Goal: Task Accomplishment & Management: Manage account settings

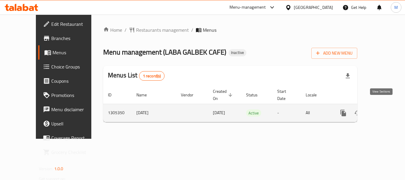
click at [384, 109] on icon "enhanced table" at bounding box center [386, 112] width 7 height 7
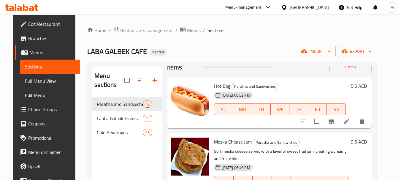
scroll to position [30, 0]
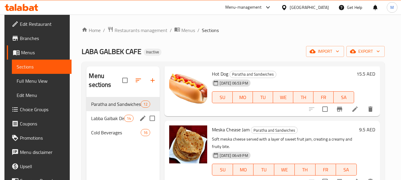
click at [112, 120] on span "Labba Galbak Dishes" at bounding box center [107, 118] width 33 height 7
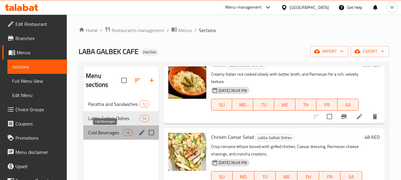
click at [108, 132] on span "Cold Beverages" at bounding box center [105, 132] width 35 height 7
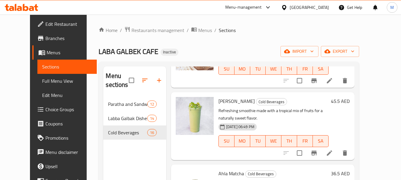
scroll to position [504, 0]
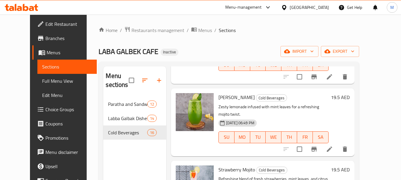
click at [316, 9] on div "[GEOGRAPHIC_DATA]" at bounding box center [308, 7] width 39 height 7
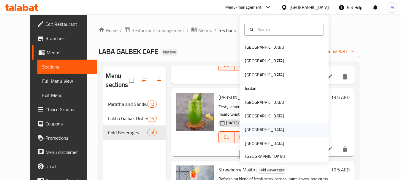
click at [253, 130] on div "Qatar" at bounding box center [264, 130] width 49 height 14
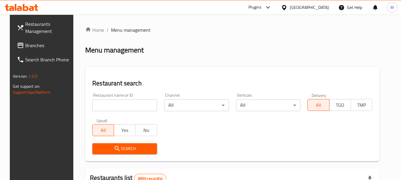
click at [113, 104] on input "search" at bounding box center [124, 105] width 65 height 12
paste input "Chettinad junction Restaurant"
click at [121, 148] on span "Search" at bounding box center [124, 148] width 55 height 7
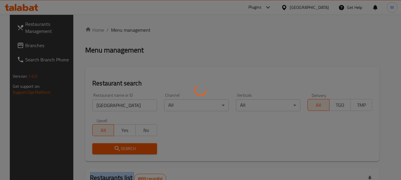
click at [121, 148] on div at bounding box center [200, 90] width 401 height 180
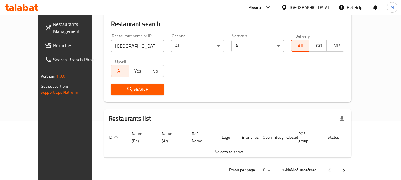
scroll to position [0, 4]
drag, startPoint x: 133, startPoint y: 46, endPoint x: 174, endPoint y: 54, distance: 41.5
click at [174, 54] on div "Restaurant name or ID Chettinad junction Restaurant Restaurant name or ID Chann…" at bounding box center [227, 64] width 240 height 68
type input "Chettinad junction Re"
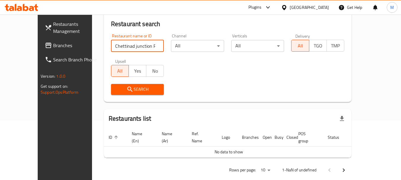
click button "Search" at bounding box center [137, 89] width 53 height 11
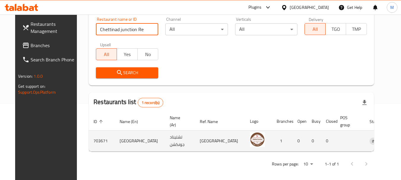
scroll to position [85, 0]
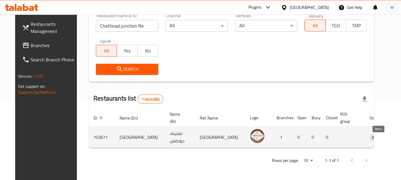
click at [401, 136] on icon "enhanced table" at bounding box center [404, 137] width 7 height 7
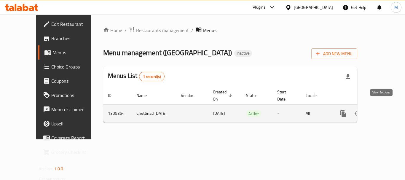
click at [383, 111] on icon "enhanced table" at bounding box center [385, 113] width 5 height 5
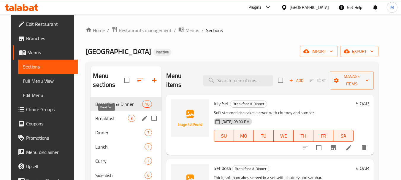
click at [101, 116] on span "Breakfast" at bounding box center [111, 118] width 32 height 7
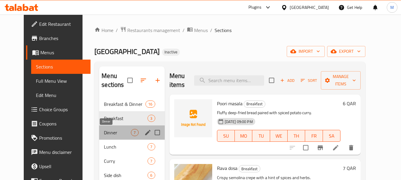
click at [104, 130] on span "Dinner" at bounding box center [117, 132] width 27 height 7
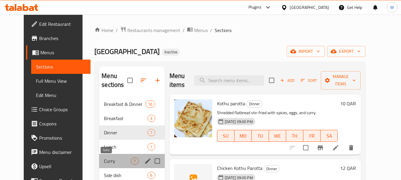
click at [105, 160] on span "Curry" at bounding box center [117, 160] width 27 height 7
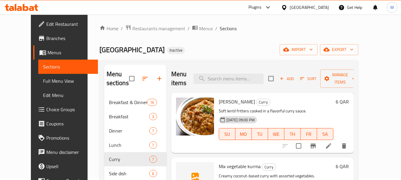
scroll to position [83, 0]
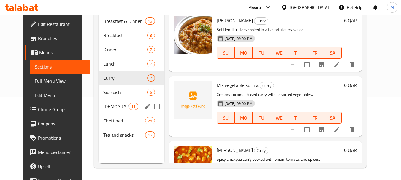
click at [108, 100] on div "Chinese special 11" at bounding box center [131, 106] width 66 height 14
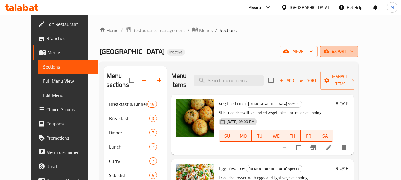
click at [353, 49] on span "export" at bounding box center [338, 51] width 29 height 7
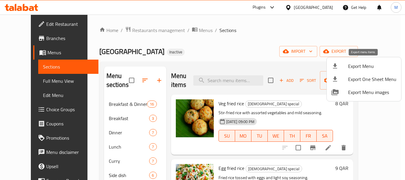
click at [353, 64] on span "Export Menu" at bounding box center [372, 66] width 48 height 7
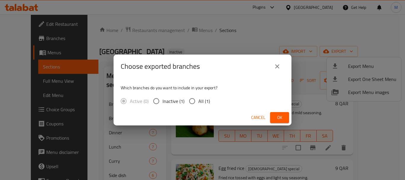
click at [204, 99] on span "All (1)" at bounding box center [204, 101] width 12 height 7
click at [198, 99] on input "All (1)" at bounding box center [192, 101] width 12 height 12
radio input "true"
click at [281, 114] on span "Ok" at bounding box center [279, 117] width 9 height 7
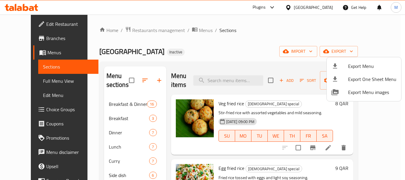
click at [32, 37] on div at bounding box center [202, 90] width 405 height 180
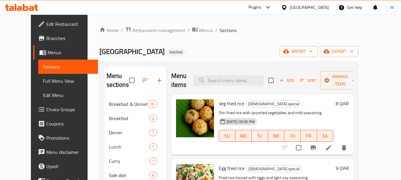
drag, startPoint x: 25, startPoint y: 38, endPoint x: 60, endPoint y: 17, distance: 40.7
click at [46, 38] on span "Branches" at bounding box center [69, 38] width 47 height 7
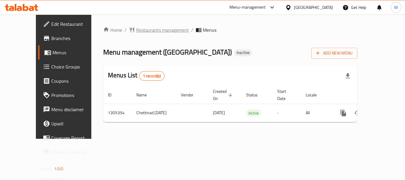
click at [149, 28] on span "Restaurants management" at bounding box center [162, 29] width 53 height 7
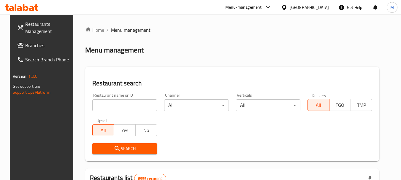
click at [286, 8] on icon at bounding box center [284, 7] width 4 height 5
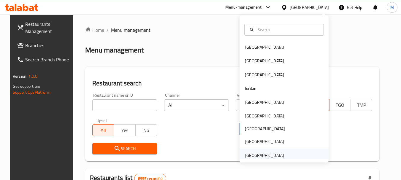
click at [259, 153] on div "[GEOGRAPHIC_DATA]" at bounding box center [264, 155] width 39 height 7
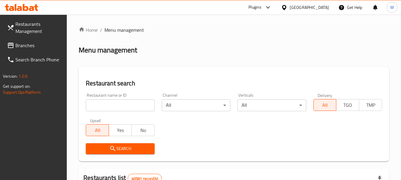
click at [30, 44] on span "Branches" at bounding box center [38, 45] width 47 height 7
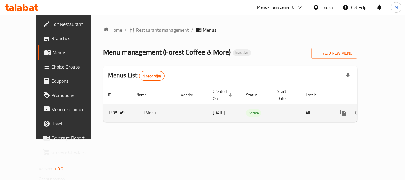
click at [385, 109] on icon "enhanced table" at bounding box center [386, 112] width 7 height 7
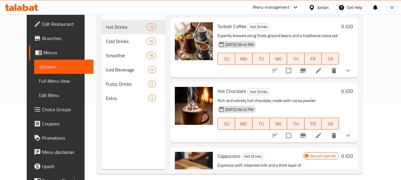
scroll to position [83, 0]
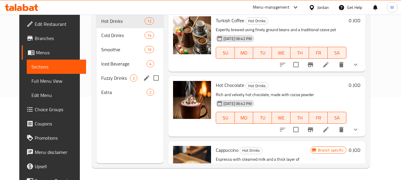
click at [118, 81] on span "Fuzzy Drinks" at bounding box center [115, 77] width 29 height 7
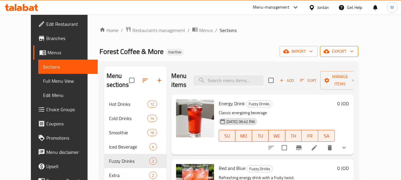
click at [353, 51] on span "export" at bounding box center [338, 51] width 29 height 7
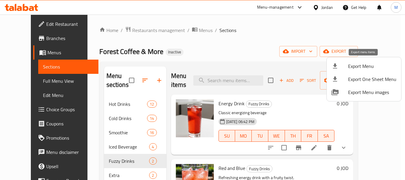
click at [363, 65] on span "Export Menu" at bounding box center [372, 66] width 48 height 7
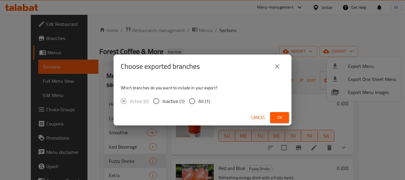
click at [200, 98] on span "All (1)" at bounding box center [204, 101] width 12 height 7
click at [198, 98] on input "All (1)" at bounding box center [192, 101] width 12 height 12
radio input "true"
click at [276, 116] on span "Ok" at bounding box center [279, 117] width 9 height 7
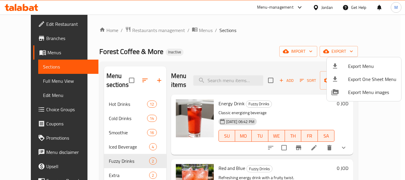
click at [25, 22] on div at bounding box center [202, 90] width 405 height 180
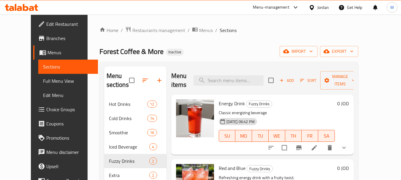
click at [46, 23] on span "Edit Restaurant" at bounding box center [69, 23] width 47 height 7
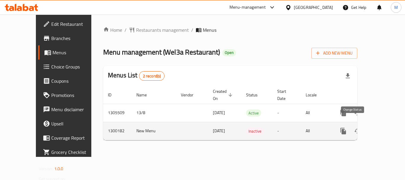
click at [354, 129] on icon "enhanced table" at bounding box center [357, 131] width 7 height 5
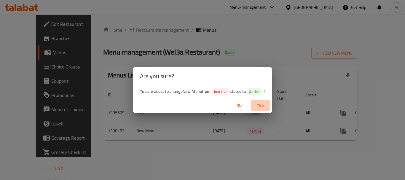
click at [261, 105] on span "Yes" at bounding box center [260, 105] width 14 height 7
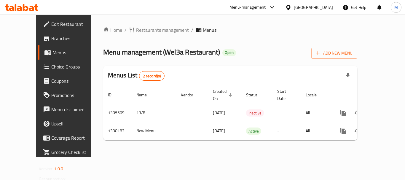
click at [267, 149] on div "Home / Restaurants management / Menus Menu management ( Wel3a Restaurant ) Open…" at bounding box center [230, 86] width 278 height 142
click at [290, 9] on icon at bounding box center [288, 7] width 4 height 5
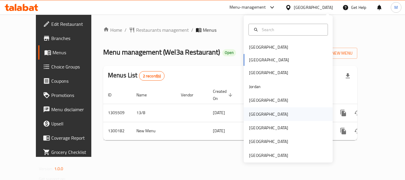
click at [254, 117] on div "[GEOGRAPHIC_DATA]" at bounding box center [268, 114] width 39 height 7
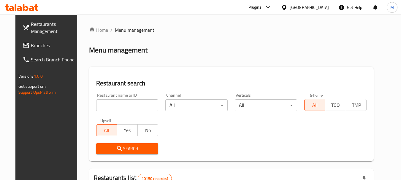
click at [134, 103] on input "search" at bounding box center [127, 105] width 62 height 12
paste input "Karak Al Buraimi Cafe"
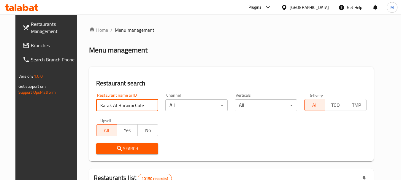
type input "Karak Al Buraimi Cafe"
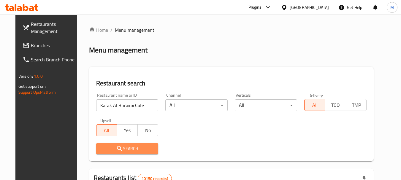
click at [128, 149] on span "Search" at bounding box center [127, 148] width 53 height 7
drag, startPoint x: 128, startPoint y: 149, endPoint x: 71, endPoint y: 58, distance: 107.0
click at [124, 145] on div at bounding box center [200, 90] width 401 height 180
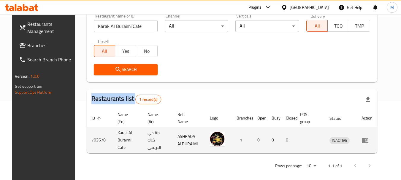
scroll to position [79, 0]
click at [368, 136] on icon "enhanced table" at bounding box center [364, 139] width 7 height 7
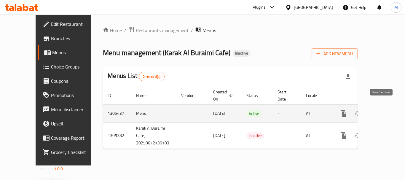
click at [383, 110] on icon "enhanced table" at bounding box center [386, 113] width 7 height 7
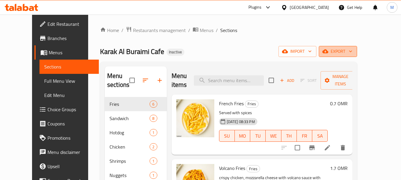
click at [352, 52] on span "export" at bounding box center [337, 51] width 29 height 7
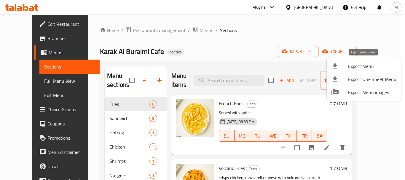
click at [348, 66] on div at bounding box center [340, 66] width 17 height 7
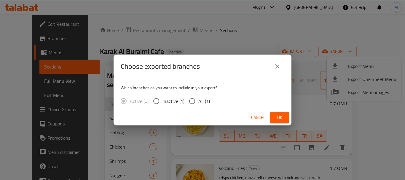
click at [203, 102] on span "All (1)" at bounding box center [204, 101] width 12 height 7
click at [193, 99] on input "All (1)" at bounding box center [192, 101] width 12 height 12
radio input "true"
click at [274, 119] on button "Ok" at bounding box center [279, 117] width 19 height 11
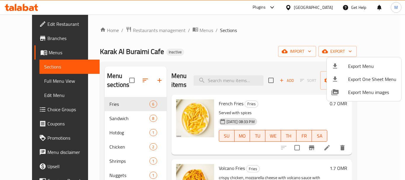
click at [251, 53] on div at bounding box center [202, 90] width 405 height 180
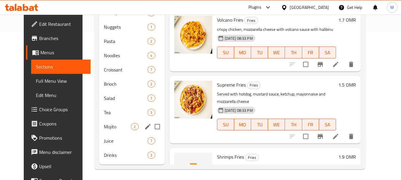
scroll to position [149, 0]
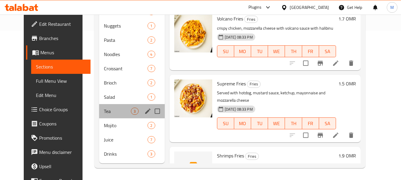
click at [103, 118] on div "Fries 6 Sandwich 8 Hotdog 1 Chicken 2 Shrimps 1 Nuggets 1 Pasta 2 Noodles 4 Cro…" at bounding box center [131, 55] width 65 height 214
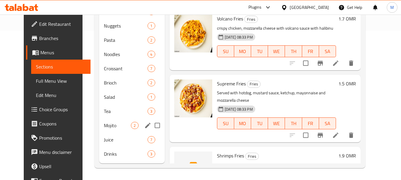
click at [104, 122] on span "Mojito" at bounding box center [117, 125] width 27 height 7
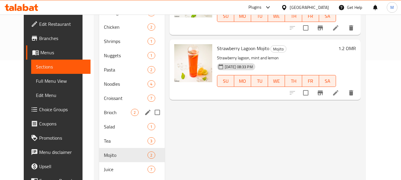
scroll to position [149, 0]
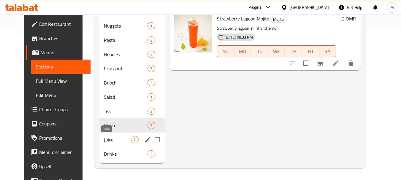
click at [104, 141] on span "Juice" at bounding box center [117, 139] width 27 height 7
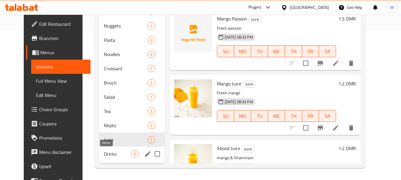
click at [104, 155] on span "Drinks" at bounding box center [117, 153] width 27 height 7
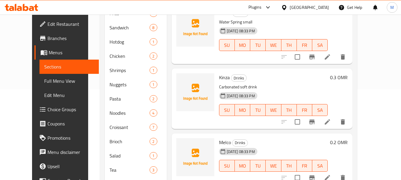
scroll to position [90, 0]
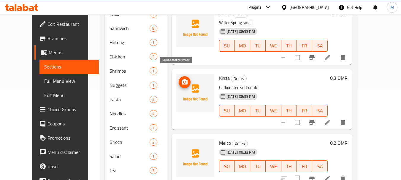
click at [181, 79] on icon "upload picture" at bounding box center [184, 82] width 7 height 7
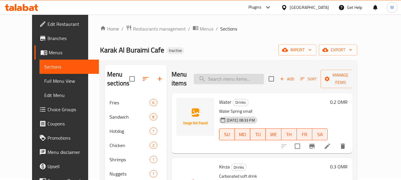
scroll to position [1, 0]
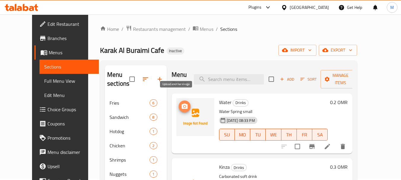
click at [181, 103] on icon "upload picture" at bounding box center [184, 106] width 7 height 7
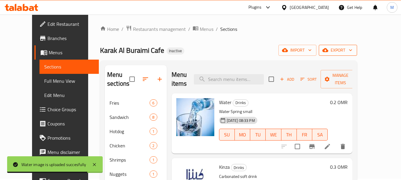
click at [352, 50] on span "export" at bounding box center [337, 50] width 29 height 7
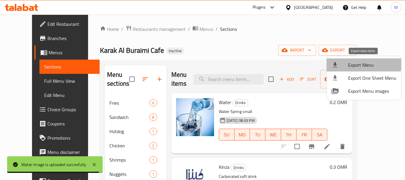
click at [363, 63] on span "Export Menu" at bounding box center [372, 64] width 48 height 7
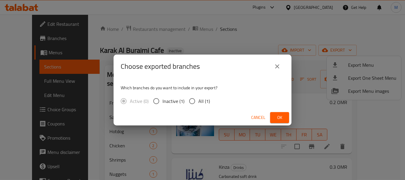
click at [203, 103] on span "All (1)" at bounding box center [204, 101] width 12 height 7
click at [198, 103] on input "All (1)" at bounding box center [192, 101] width 12 height 12
radio input "true"
click at [273, 117] on button "Ok" at bounding box center [279, 117] width 19 height 11
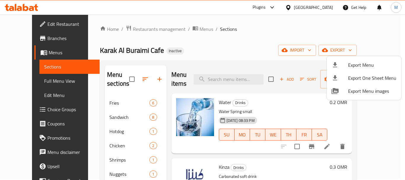
click at [25, 22] on div at bounding box center [202, 90] width 405 height 180
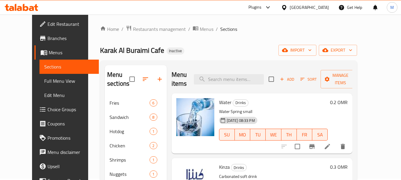
click at [47, 22] on span "Edit Restaurant" at bounding box center [70, 23] width 47 height 7
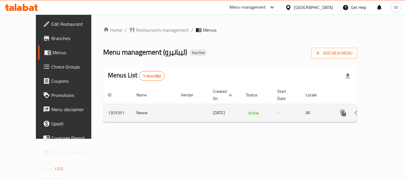
click at [384, 109] on icon "enhanced table" at bounding box center [386, 112] width 7 height 7
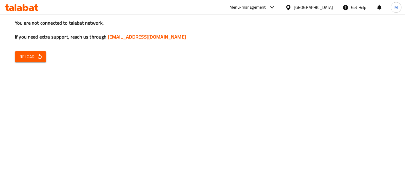
click at [31, 58] on span "Reload" at bounding box center [31, 56] width 22 height 7
click at [29, 55] on span "Reload" at bounding box center [31, 56] width 22 height 7
click at [40, 58] on icon "button" at bounding box center [40, 57] width 6 height 6
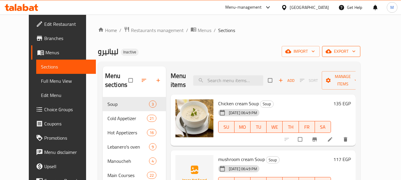
click at [360, 55] on button "export" at bounding box center [341, 51] width 38 height 11
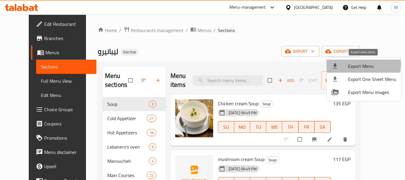
click at [346, 64] on div at bounding box center [340, 66] width 17 height 7
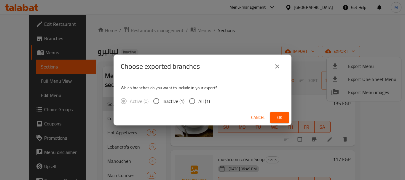
click at [196, 103] on input "All (1)" at bounding box center [192, 101] width 12 height 12
radio input "true"
drag, startPoint x: 278, startPoint y: 117, endPoint x: 58, endPoint y: 63, distance: 226.1
click at [276, 116] on span "Ok" at bounding box center [279, 117] width 9 height 7
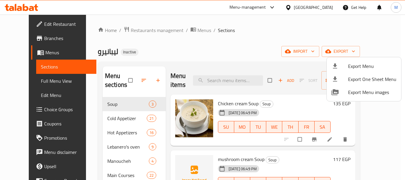
click at [23, 38] on div at bounding box center [202, 90] width 405 height 180
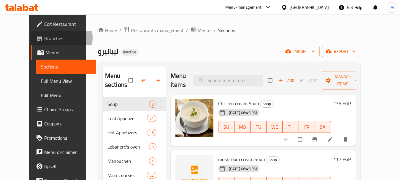
click at [44, 38] on span "Branches" at bounding box center [67, 38] width 47 height 7
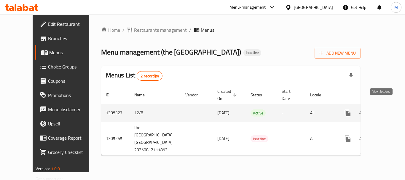
click at [387, 109] on icon "enhanced table" at bounding box center [390, 112] width 7 height 7
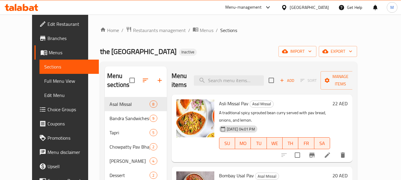
click at [239, 48] on div "the bombay misal house Inactive import export" at bounding box center [228, 51] width 257 height 11
click at [328, 52] on icon "button" at bounding box center [325, 51] width 6 height 6
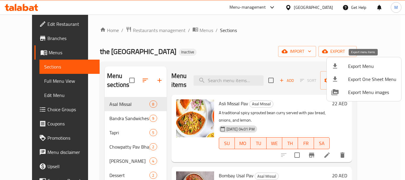
click at [359, 67] on span "Export Menu" at bounding box center [372, 66] width 48 height 7
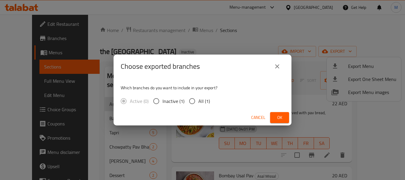
click at [197, 98] on input "All (1)" at bounding box center [192, 101] width 12 height 12
radio input "true"
click at [282, 115] on span "Ok" at bounding box center [279, 117] width 9 height 7
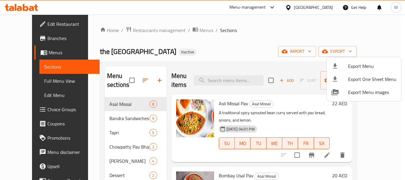
click at [243, 45] on div at bounding box center [202, 90] width 405 height 180
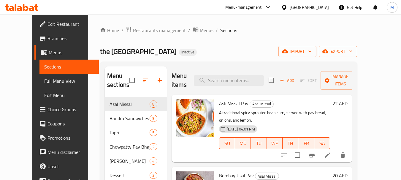
drag, startPoint x: 243, startPoint y: 45, endPoint x: 186, endPoint y: 82, distance: 67.5
click at [199, 43] on div "Home / Restaurants management / Menus / Sections the bombay misal house Inactiv…" at bounding box center [228, 138] width 257 height 225
click at [138, 28] on span "Restaurants management" at bounding box center [159, 30] width 53 height 7
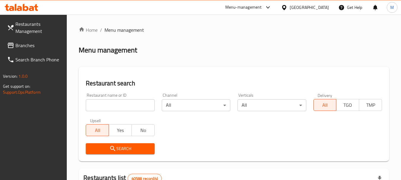
click at [133, 110] on input "search" at bounding box center [120, 105] width 69 height 12
paste input "Kasturi Kitchen"
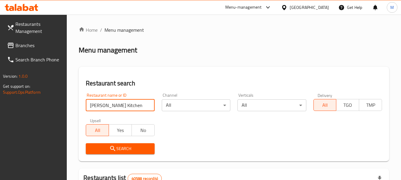
type input "Kasturi Kitchen"
click at [117, 148] on span "Search" at bounding box center [119, 148] width 59 height 7
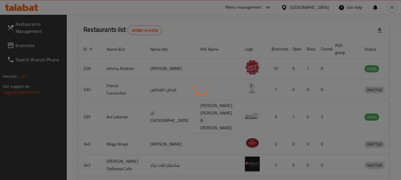
scroll to position [85, 0]
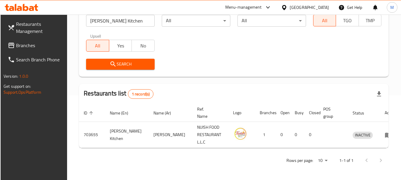
click at [31, 30] on span "Restaurants Management" at bounding box center [39, 27] width 47 height 14
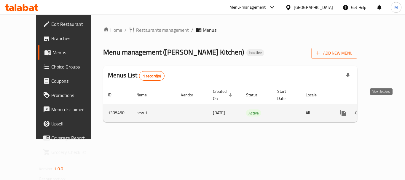
click at [384, 109] on icon "enhanced table" at bounding box center [386, 112] width 7 height 7
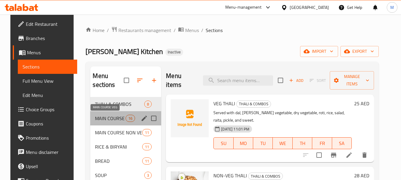
click at [110, 117] on span "MAIN COURSE VEG" at bounding box center [110, 118] width 31 height 7
click at [107, 142] on div "RICE & BIRYANI 11" at bounding box center [125, 147] width 71 height 14
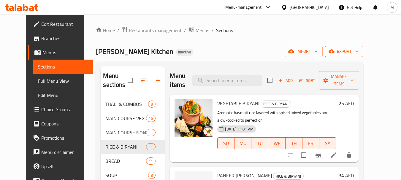
click at [358, 50] on span "export" at bounding box center [343, 51] width 29 height 7
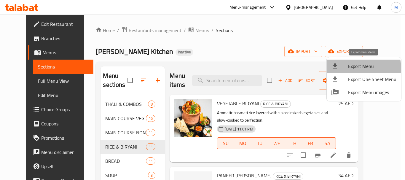
click at [353, 69] on span "Export Menu" at bounding box center [372, 66] width 48 height 7
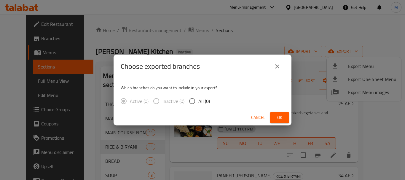
click at [202, 101] on span "All (0)" at bounding box center [204, 101] width 12 height 7
click at [198, 101] on input "All (0)" at bounding box center [192, 101] width 12 height 12
radio input "true"
click at [278, 120] on span "Ok" at bounding box center [279, 117] width 9 height 7
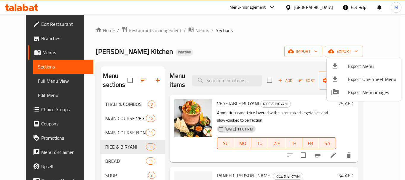
click at [302, 9] on div at bounding box center [202, 90] width 405 height 180
click at [302, 9] on div "[GEOGRAPHIC_DATA]" at bounding box center [313, 7] width 39 height 7
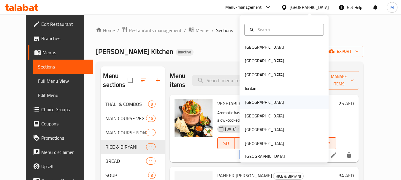
click at [249, 105] on div "Kuwait" at bounding box center [264, 102] width 39 height 7
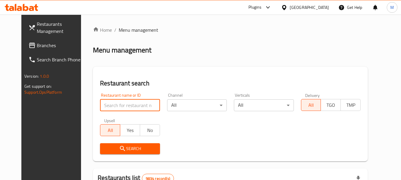
click at [115, 107] on input "search" at bounding box center [130, 105] width 60 height 12
paste input "Alf layla w layla"
type input "Alf layla w layla"
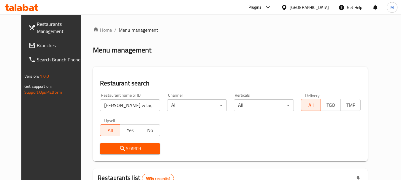
click at [108, 148] on span "Search" at bounding box center [130, 148] width 50 height 7
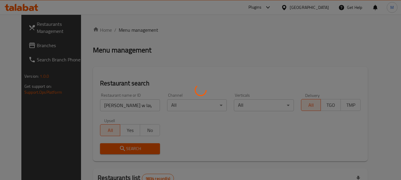
click at [108, 148] on div at bounding box center [200, 90] width 401 height 180
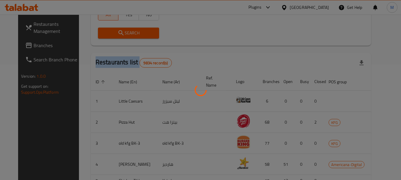
scroll to position [92, 0]
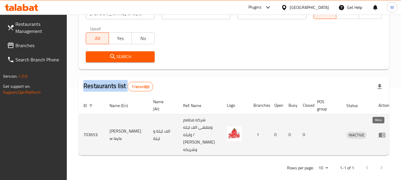
click at [378, 133] on icon "enhanced table" at bounding box center [381, 135] width 7 height 5
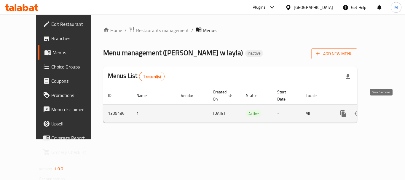
click at [383, 111] on icon "enhanced table" at bounding box center [385, 113] width 5 height 5
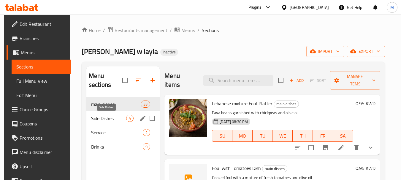
click at [114, 119] on span "Side Dishes" at bounding box center [108, 118] width 35 height 7
click at [107, 133] on span "Service" at bounding box center [117, 132] width 52 height 7
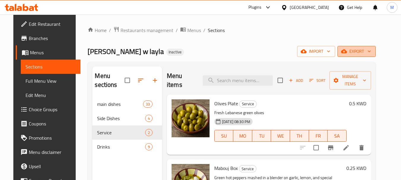
click at [371, 50] on span "export" at bounding box center [356, 51] width 29 height 7
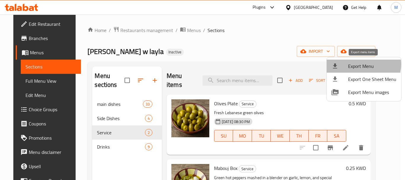
click at [362, 64] on span "Export Menu" at bounding box center [372, 66] width 48 height 7
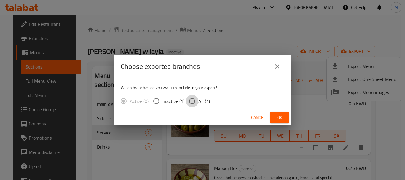
click at [194, 105] on input "All (1)" at bounding box center [192, 101] width 12 height 12
radio input "true"
click at [277, 117] on span "Ok" at bounding box center [279, 117] width 9 height 7
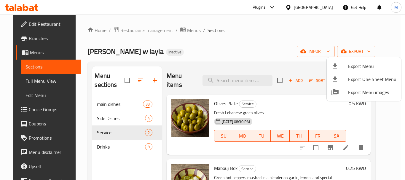
click at [37, 23] on div at bounding box center [202, 90] width 405 height 180
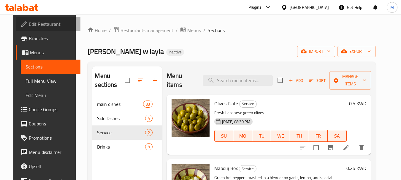
click at [37, 23] on span "Edit Restaurant" at bounding box center [52, 23] width 47 height 7
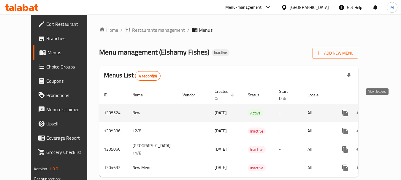
click at [384, 109] on icon "enhanced table" at bounding box center [387, 112] width 7 height 7
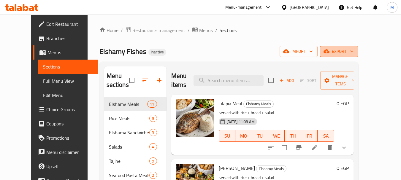
click at [353, 50] on span "export" at bounding box center [338, 51] width 29 height 7
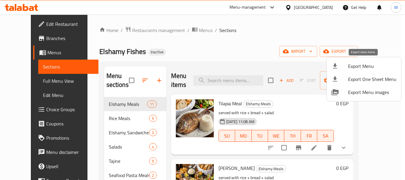
click at [362, 63] on span "Export Menu" at bounding box center [372, 66] width 48 height 7
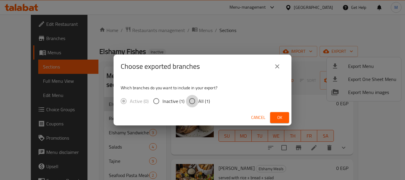
click at [197, 102] on input "All (1)" at bounding box center [192, 101] width 12 height 12
radio input "true"
click at [279, 114] on span "Ok" at bounding box center [279, 117] width 9 height 7
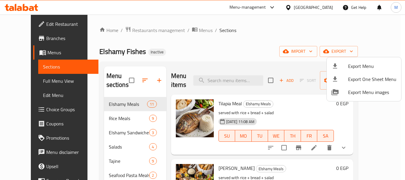
click at [227, 50] on div at bounding box center [202, 90] width 405 height 180
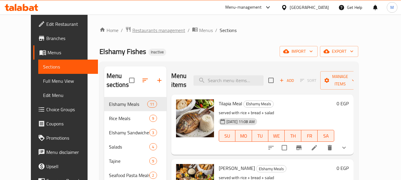
click at [136, 28] on span "Restaurants management" at bounding box center [158, 30] width 53 height 7
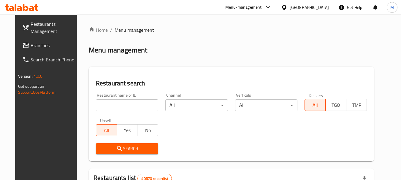
click at [317, 11] on div "Egypt" at bounding box center [304, 7] width 57 height 14
click at [287, 7] on icon at bounding box center [284, 7] width 6 height 6
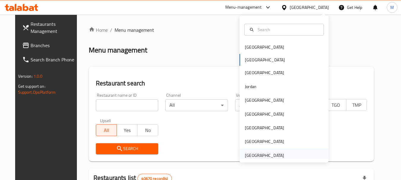
click at [272, 154] on div "[GEOGRAPHIC_DATA]" at bounding box center [264, 155] width 39 height 7
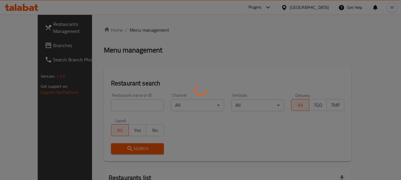
click at [114, 104] on div at bounding box center [200, 90] width 401 height 180
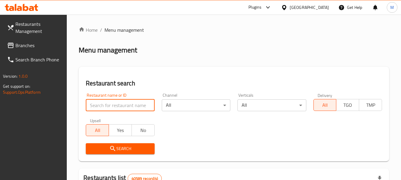
click at [114, 104] on input "search" at bounding box center [120, 105] width 69 height 12
paste input "Gathering Spot"
type input "Gathering Spot"
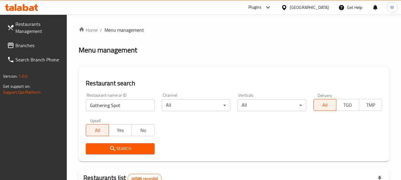
click at [120, 151] on span "Search" at bounding box center [119, 148] width 59 height 7
click at [120, 151] on div at bounding box center [200, 90] width 401 height 180
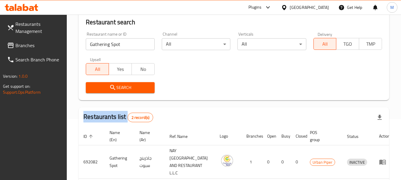
scroll to position [59, 0]
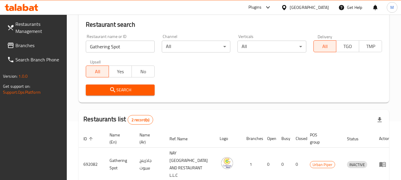
click at [122, 47] on input "Gathering Spot" at bounding box center [120, 47] width 69 height 12
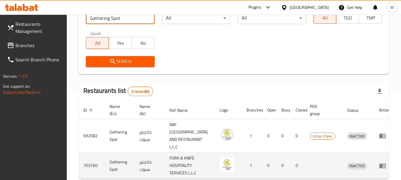
scroll to position [118, 0]
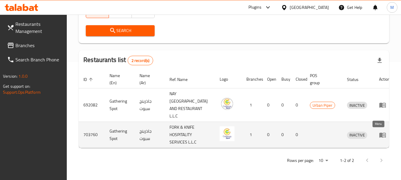
click at [383, 134] on icon "enhanced table" at bounding box center [384, 135] width 2 height 2
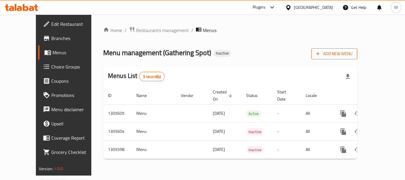
click at [353, 52] on span "Add New Menu" at bounding box center [334, 53] width 36 height 7
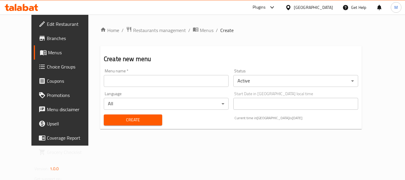
drag, startPoint x: 143, startPoint y: 82, endPoint x: 139, endPoint y: 83, distance: 3.9
click at [143, 82] on input "text" at bounding box center [166, 81] width 125 height 12
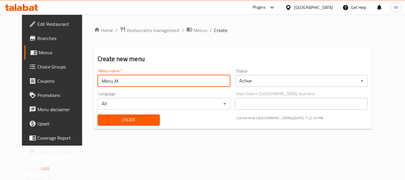
type input "Menu M"
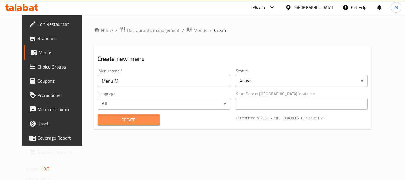
click at [110, 120] on span "Create" at bounding box center [128, 119] width 53 height 7
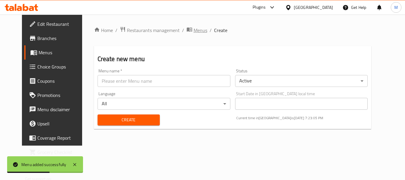
click at [194, 30] on span "Menus" at bounding box center [201, 30] width 14 height 7
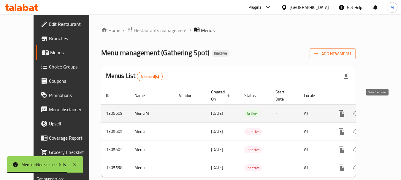
click at [380, 110] on icon "enhanced table" at bounding box center [383, 113] width 7 height 7
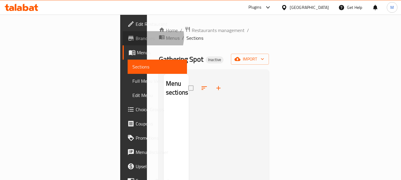
click at [136, 37] on span "Branches" at bounding box center [159, 38] width 47 height 7
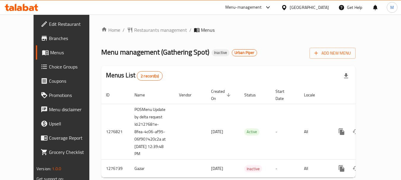
click at [49, 39] on span "Branches" at bounding box center [72, 38] width 47 height 7
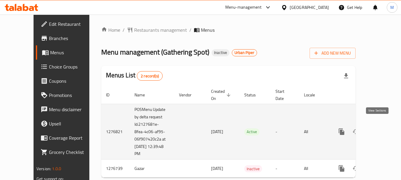
click at [380, 128] on icon "enhanced table" at bounding box center [383, 131] width 7 height 7
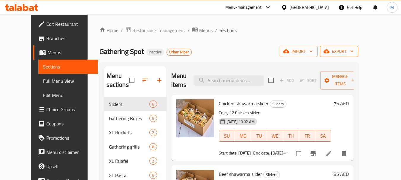
click at [353, 51] on span "export" at bounding box center [338, 51] width 29 height 7
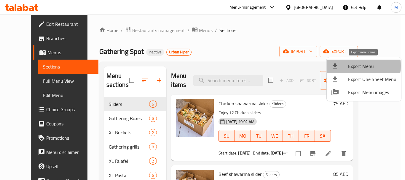
click at [357, 66] on span "Export Menu" at bounding box center [372, 66] width 48 height 7
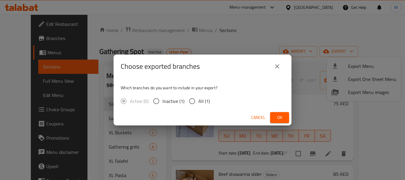
click at [191, 96] on input "All (1)" at bounding box center [192, 101] width 12 height 12
radio input "true"
click at [278, 114] on span "Ok" at bounding box center [279, 117] width 9 height 7
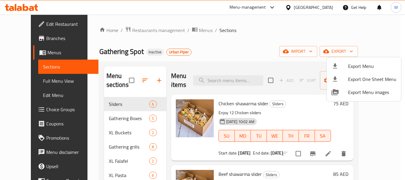
drag, startPoint x: 206, startPoint y: 44, endPoint x: 192, endPoint y: 26, distance: 23.3
click at [206, 44] on div at bounding box center [202, 90] width 405 height 180
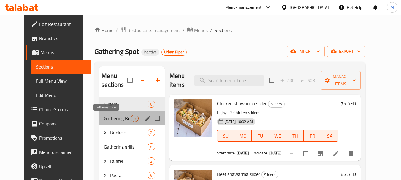
click at [105, 116] on span "Gathering Boxes" at bounding box center [117, 118] width 27 height 7
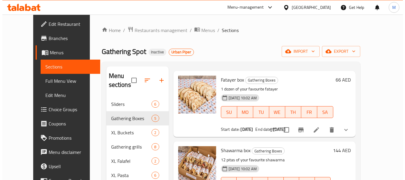
scroll to position [59, 0]
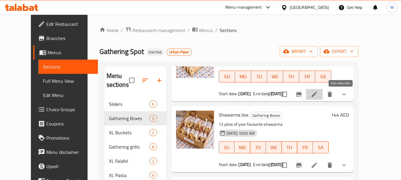
click at [317, 94] on icon at bounding box center [313, 94] width 5 height 5
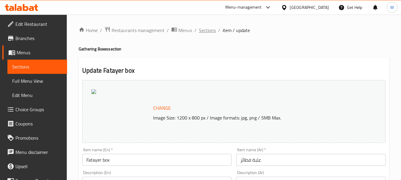
click at [207, 30] on span "Sections" at bounding box center [207, 30] width 17 height 7
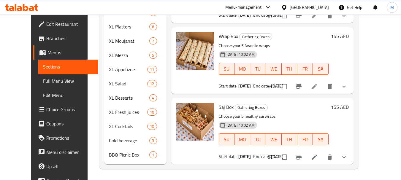
scroll to position [164, 0]
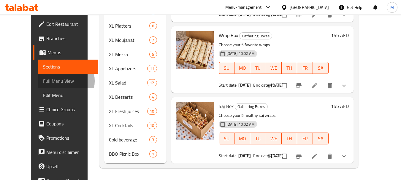
click at [43, 81] on span "Full Menu View" at bounding box center [68, 80] width 50 height 7
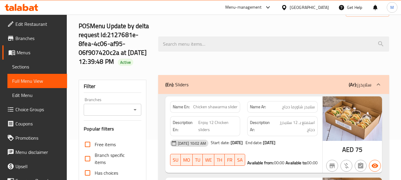
scroll to position [15, 0]
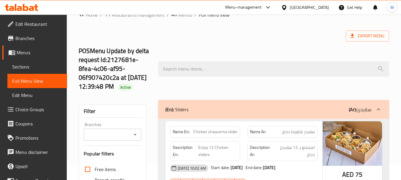
click at [196, 114] on div "(En): Sliders (Ar): سلايدرز" at bounding box center [273, 109] width 231 height 19
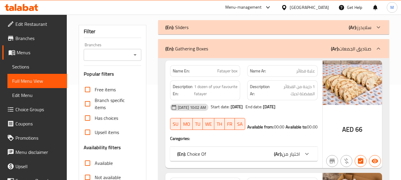
scroll to position [104, 0]
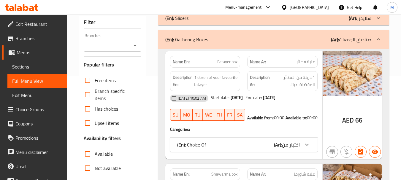
click at [203, 148] on p "(En): Choice Of" at bounding box center [191, 144] width 29 height 7
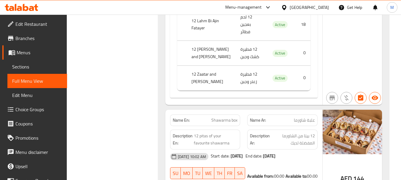
scroll to position [460, 0]
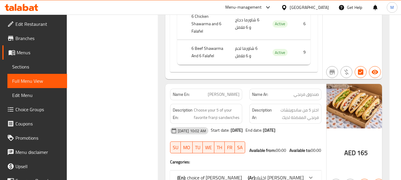
scroll to position [816, 0]
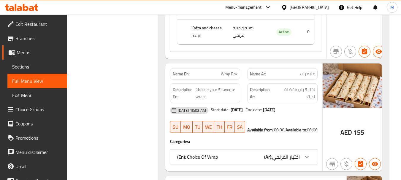
scroll to position [1113, 0]
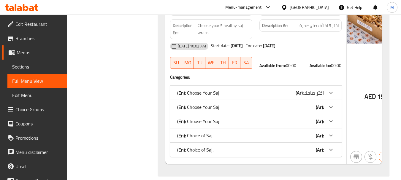
scroll to position [1558, 0]
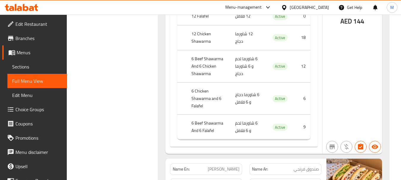
scroll to position [534, 0]
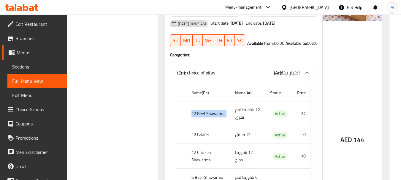
copy th "12 Beef Shawarma"
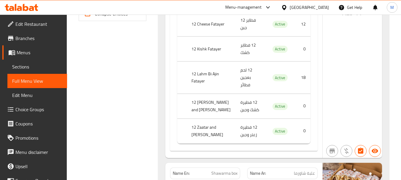
scroll to position [170, 0]
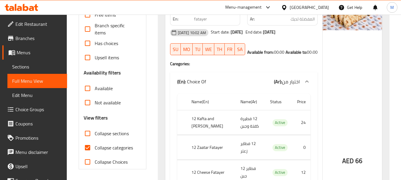
click at [115, 137] on span "Collapse sections" at bounding box center [112, 133] width 34 height 7
click at [95, 141] on input "Collapse sections" at bounding box center [87, 133] width 14 height 14
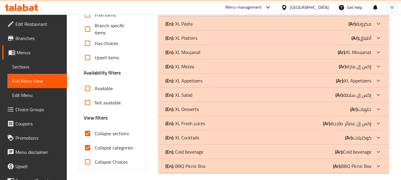
click at [115, 137] on span "Collapse sections" at bounding box center [112, 133] width 34 height 7
click at [95, 141] on input "Collapse sections" at bounding box center [87, 133] width 14 height 14
checkbox input "false"
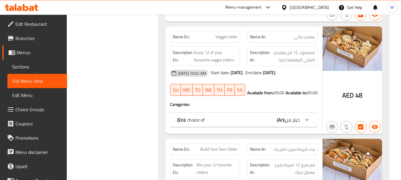
scroll to position [259, 0]
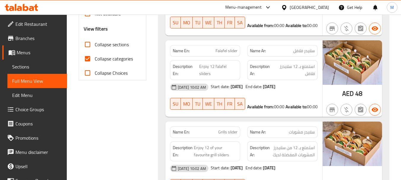
click at [126, 62] on span "Collapse categories" at bounding box center [114, 58] width 38 height 7
click at [95, 66] on input "Collapse categories" at bounding box center [87, 59] width 14 height 14
checkbox input "false"
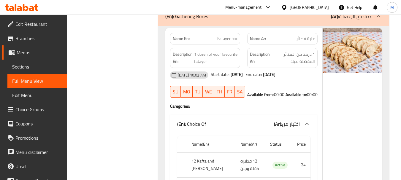
scroll to position [1309, 0]
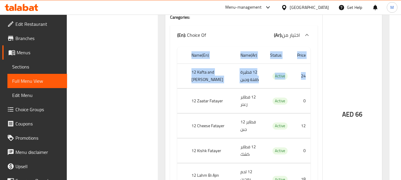
drag, startPoint x: 308, startPoint y: 63, endPoint x: 171, endPoint y: 71, distance: 137.2
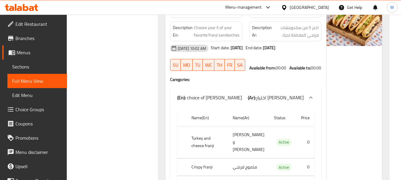
scroll to position [0, 0]
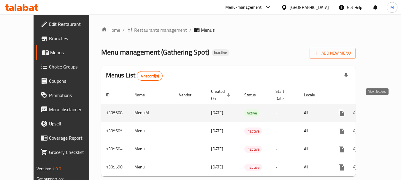
click at [380, 109] on icon "enhanced table" at bounding box center [383, 112] width 7 height 7
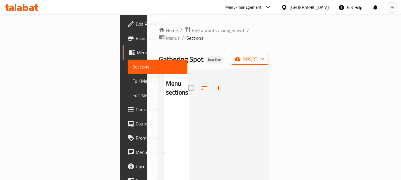
click at [264, 55] on span "import" at bounding box center [249, 58] width 28 height 7
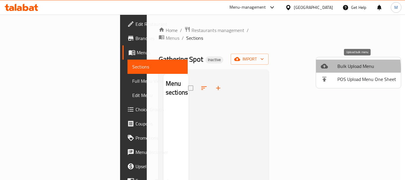
click at [334, 69] on div at bounding box center [329, 66] width 17 height 7
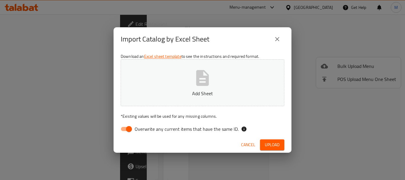
click at [128, 128] on input "Overwrite any current items that have the same ID." at bounding box center [129, 128] width 34 height 11
checkbox input "false"
click at [192, 85] on button "Add Sheet" at bounding box center [203, 82] width 164 height 47
click at [274, 145] on span "Upload" at bounding box center [272, 144] width 15 height 7
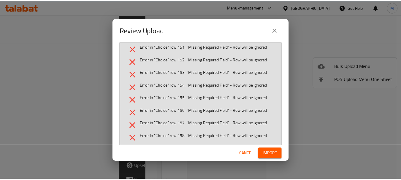
scroll to position [276, 0]
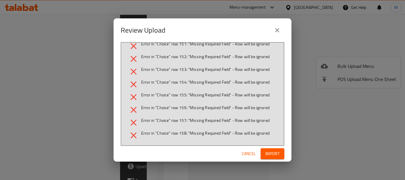
click at [250, 155] on span "Cancel" at bounding box center [249, 153] width 14 height 7
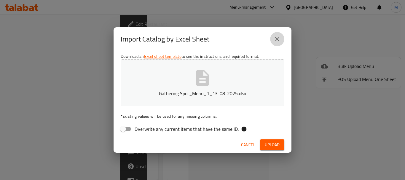
click at [274, 39] on icon "close" at bounding box center [277, 39] width 7 height 7
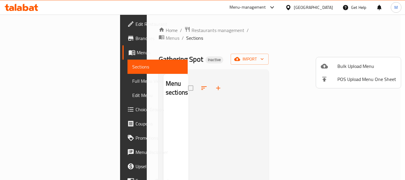
click at [181, 31] on div at bounding box center [202, 90] width 405 height 180
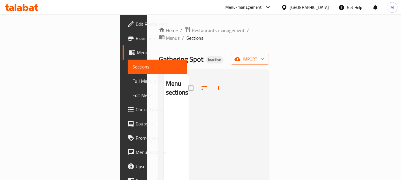
click at [179, 34] on span "Menus" at bounding box center [173, 37] width 14 height 7
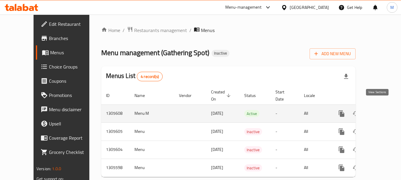
click at [380, 110] on icon "enhanced table" at bounding box center [383, 113] width 7 height 7
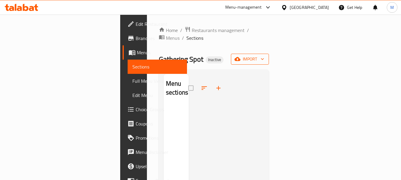
click at [264, 55] on span "import" at bounding box center [249, 58] width 28 height 7
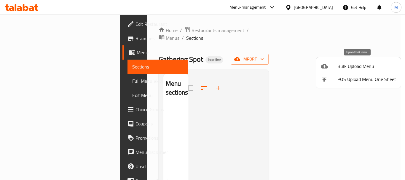
click at [352, 67] on span "Bulk Upload Menu" at bounding box center [366, 66] width 59 height 7
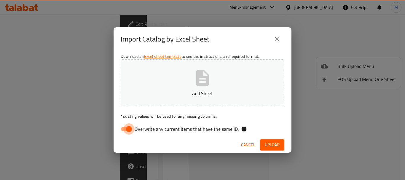
click at [122, 129] on input "Overwrite any current items that have the same ID." at bounding box center [129, 128] width 34 height 11
checkbox input "false"
click at [190, 87] on button "Add Sheet" at bounding box center [203, 82] width 164 height 47
click at [273, 144] on span "Upload" at bounding box center [272, 144] width 15 height 7
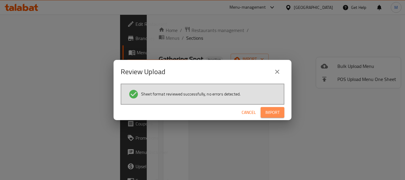
click at [275, 114] on span "Import" at bounding box center [272, 112] width 14 height 7
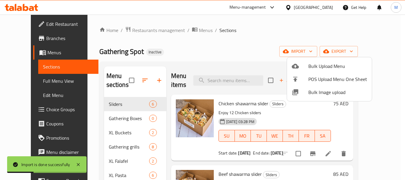
click at [112, 120] on div at bounding box center [202, 90] width 405 height 180
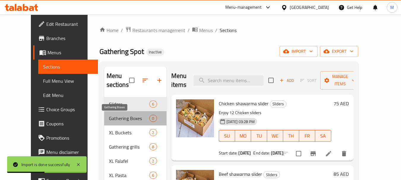
click at [112, 120] on span "Gathering Boxes" at bounding box center [129, 118] width 41 height 7
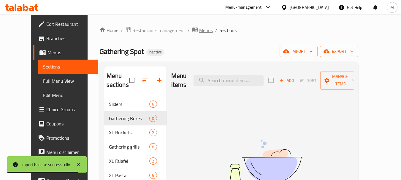
click at [199, 31] on span "Menus" at bounding box center [206, 30] width 14 height 7
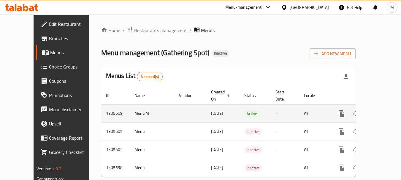
click at [380, 110] on icon "enhanced table" at bounding box center [383, 113] width 7 height 7
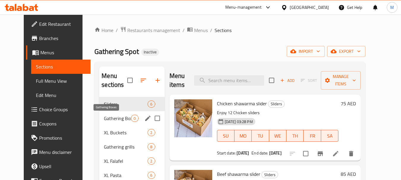
click at [109, 120] on span "Gathering Boxes" at bounding box center [117, 118] width 27 height 7
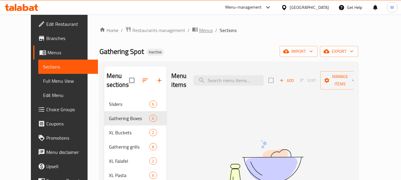
click at [199, 30] on span "Menus" at bounding box center [206, 30] width 14 height 7
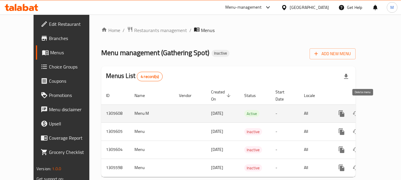
click at [368, 111] on icon "enhanced table" at bounding box center [370, 113] width 4 height 5
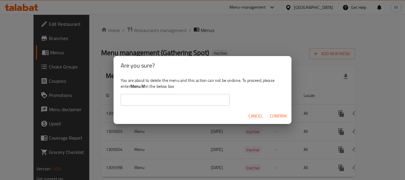
click at [147, 100] on input "text" at bounding box center [175, 100] width 109 height 12
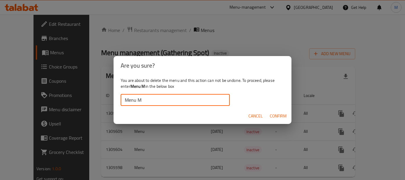
type input "Menu M"
click at [278, 115] on span "Confirm" at bounding box center [278, 115] width 17 height 7
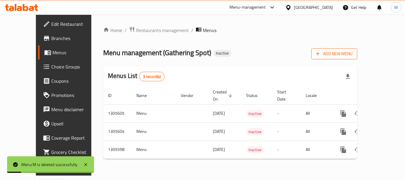
click at [353, 52] on span "Add New Menu" at bounding box center [334, 53] width 36 height 7
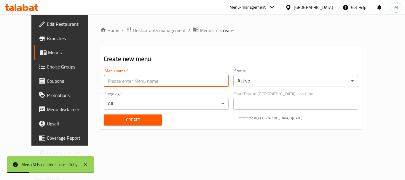
drag, startPoint x: 156, startPoint y: 77, endPoint x: 153, endPoint y: 79, distance: 3.2
click at [156, 77] on input "text" at bounding box center [166, 81] width 125 height 12
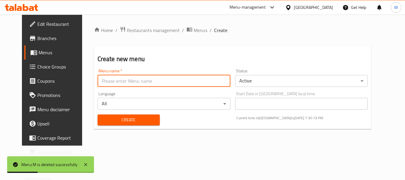
type input "Menu 1"
click at [146, 119] on span "Create" at bounding box center [128, 119] width 53 height 7
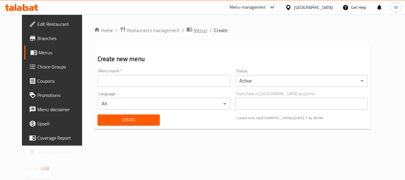
click at [194, 29] on span "Menus" at bounding box center [201, 30] width 14 height 7
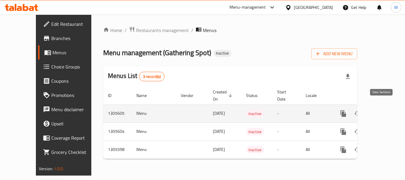
click at [383, 111] on icon "enhanced table" at bounding box center [385, 113] width 5 height 5
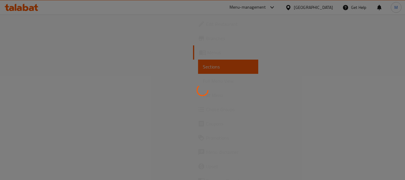
click at [25, 81] on div at bounding box center [202, 90] width 405 height 180
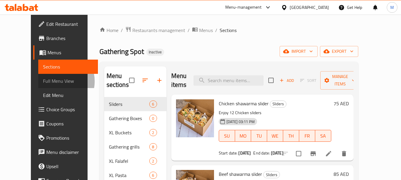
click at [43, 81] on span "Full Menu View" at bounding box center [68, 80] width 50 height 7
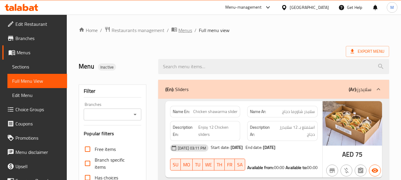
click at [185, 28] on span "Menus" at bounding box center [185, 30] width 14 height 7
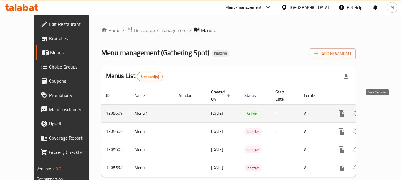
click at [380, 110] on icon "enhanced table" at bounding box center [383, 113] width 7 height 7
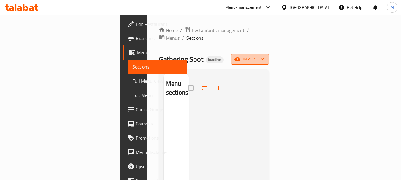
click at [269, 56] on button "import" at bounding box center [250, 59] width 38 height 11
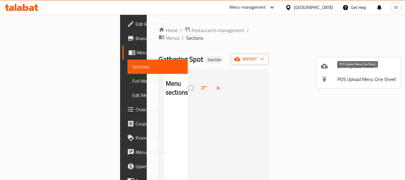
click at [340, 68] on span "Bulk Upload Menu" at bounding box center [366, 66] width 59 height 7
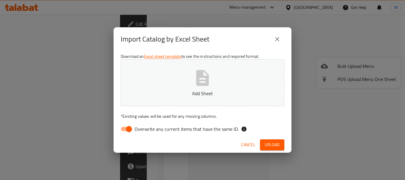
click at [130, 128] on input "Overwrite any current items that have the same ID." at bounding box center [129, 128] width 34 height 11
checkbox input "false"
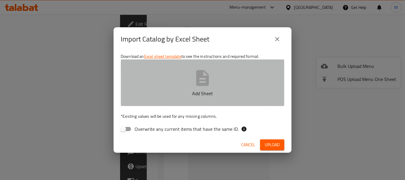
click at [198, 90] on p "Add Sheet" at bounding box center [202, 93] width 145 height 7
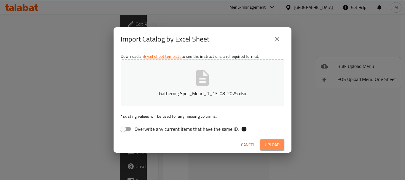
click at [270, 144] on span "Upload" at bounding box center [272, 144] width 15 height 7
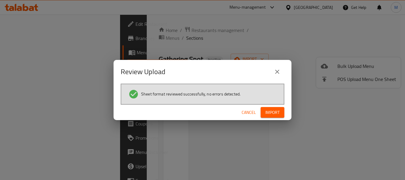
click at [248, 114] on span "Cancel" at bounding box center [249, 112] width 14 height 7
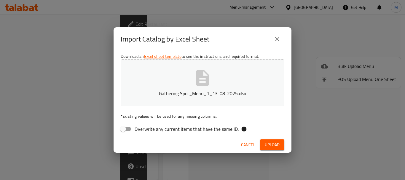
click at [122, 128] on input "Overwrite any current items that have the same ID." at bounding box center [123, 128] width 34 height 11
click at [122, 128] on input "Overwrite any current items that have the same ID." at bounding box center [129, 128] width 34 height 11
checkbox input "false"
click at [179, 86] on button "Gathering Spot_Menu_1_13-08-2025.xlsx" at bounding box center [203, 82] width 164 height 47
drag, startPoint x: 262, startPoint y: 141, endPoint x: 267, endPoint y: 142, distance: 5.1
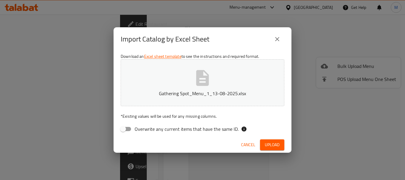
click at [263, 141] on button "Upload" at bounding box center [272, 144] width 24 height 11
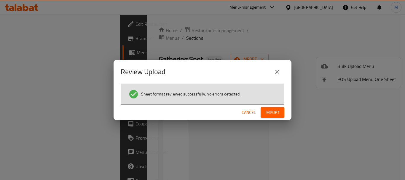
click at [280, 114] on button "Import" at bounding box center [273, 112] width 24 height 11
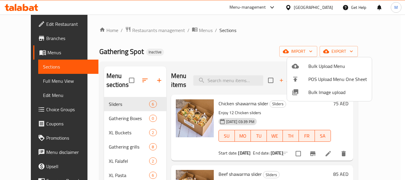
click at [111, 118] on div at bounding box center [202, 90] width 405 height 180
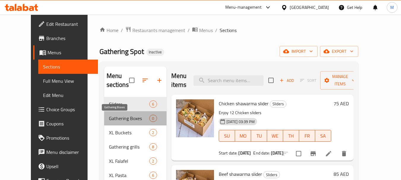
click at [111, 117] on span "Gathering Boxes" at bounding box center [129, 118] width 41 height 7
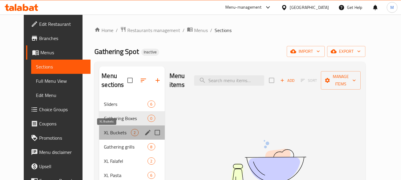
click at [104, 132] on span "XL Buckets" at bounding box center [117, 132] width 27 height 7
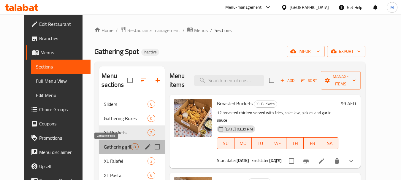
click at [104, 144] on span "Gathering grills" at bounding box center [117, 146] width 27 height 7
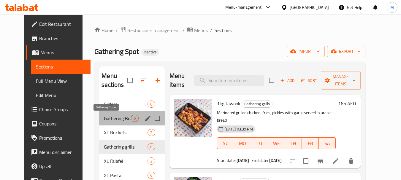
click at [105, 116] on span "Gathering Boxes" at bounding box center [117, 118] width 27 height 7
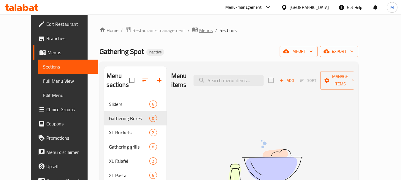
click at [199, 31] on span "Menus" at bounding box center [206, 30] width 14 height 7
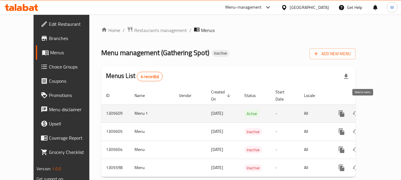
click at [366, 110] on icon "enhanced table" at bounding box center [369, 113] width 7 height 7
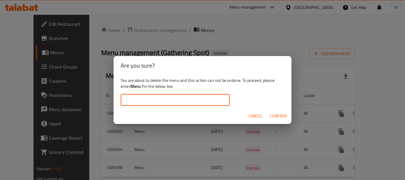
click at [144, 98] on input "text" at bounding box center [175, 100] width 109 height 12
type input "Menu 1"
click at [277, 114] on span "Confirm" at bounding box center [278, 115] width 17 height 7
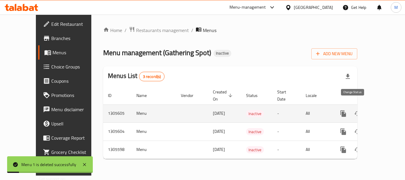
click at [354, 111] on icon "enhanced table" at bounding box center [357, 113] width 7 height 5
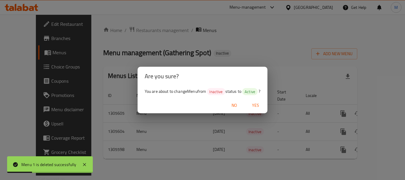
click at [258, 105] on span "Yes" at bounding box center [256, 105] width 14 height 7
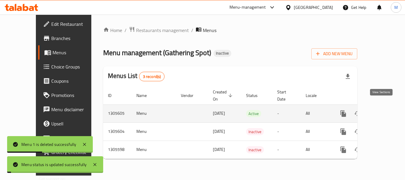
click at [383, 111] on icon "enhanced table" at bounding box center [385, 113] width 5 height 5
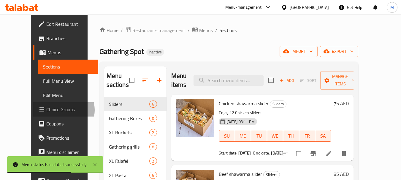
click at [46, 110] on span "Choice Groups" at bounding box center [69, 109] width 47 height 7
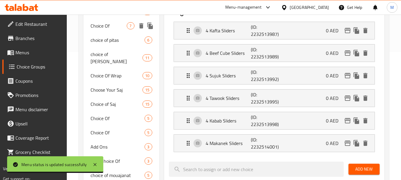
scroll to position [89, 0]
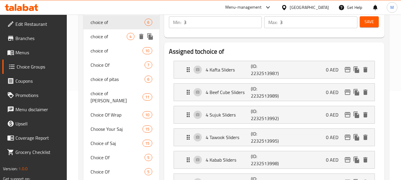
click at [110, 40] on div "choice of 4" at bounding box center [121, 36] width 76 height 14
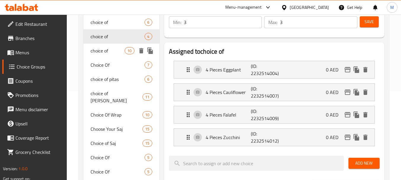
click at [109, 50] on span "choice of" at bounding box center [107, 50] width 34 height 7
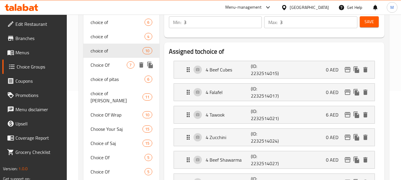
click at [109, 61] on span "Choice Of" at bounding box center [108, 64] width 36 height 7
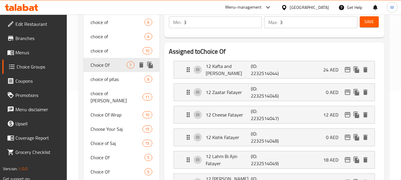
type input "Choice Of"
type input "اختيار من"
type input "1"
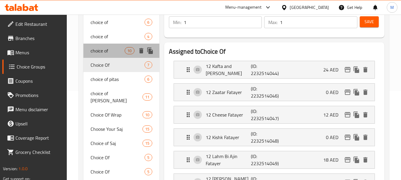
click at [109, 47] on span "choice of" at bounding box center [107, 50] width 34 height 7
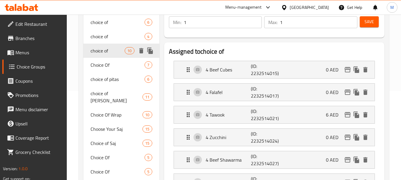
type input "choice of"
type input "خيار من"
type input "3"
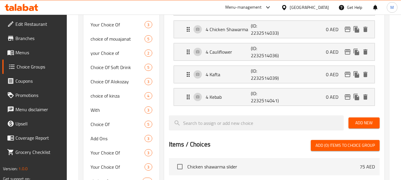
scroll to position [267, 0]
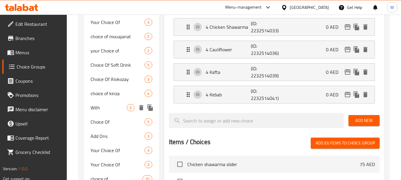
click at [114, 104] on span "With" at bounding box center [108, 107] width 36 height 7
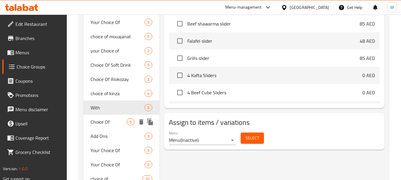
type input "With"
type input "مع"
type input "0"
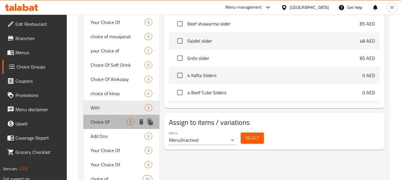
click at [112, 115] on div "Choice Of 5" at bounding box center [121, 122] width 76 height 14
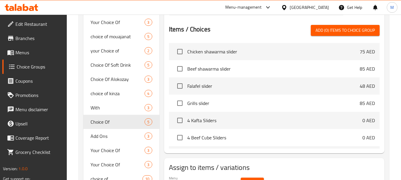
type input "Choice Of"
type input "اختيار من"
type input "5"
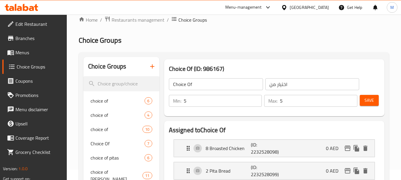
scroll to position [0, 0]
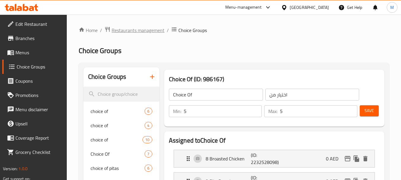
click at [158, 34] on span "Restaurants management" at bounding box center [138, 30] width 53 height 7
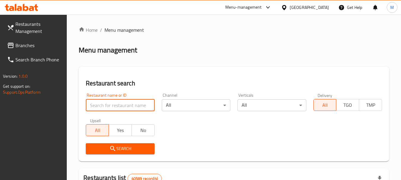
drag, startPoint x: 147, startPoint y: 106, endPoint x: 132, endPoint y: 137, distance: 34.4
click at [147, 106] on input "search" at bounding box center [120, 105] width 69 height 12
paste input "Lucknow Dhaba"
type input "Lucknow Dhaba"
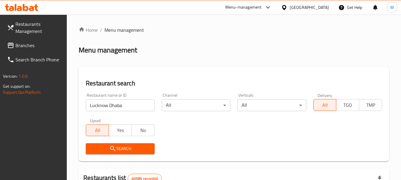
click at [130, 148] on span "Search" at bounding box center [119, 148] width 59 height 7
click at [130, 148] on div at bounding box center [200, 90] width 401 height 180
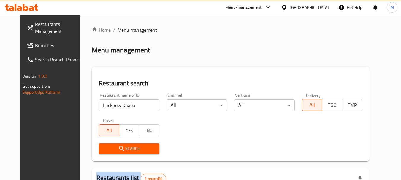
scroll to position [77, 0]
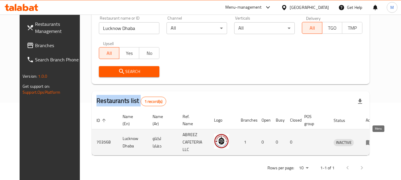
click at [372, 142] on icon "enhanced table" at bounding box center [368, 142] width 7 height 7
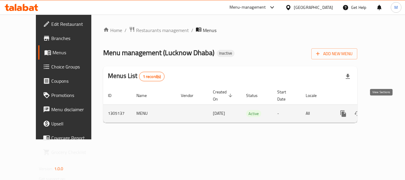
click at [383, 110] on icon "enhanced table" at bounding box center [386, 113] width 7 height 7
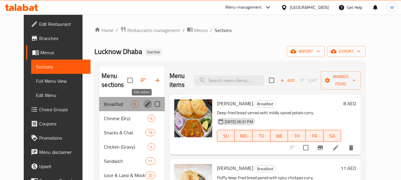
click at [145, 104] on icon "edit" at bounding box center [147, 103] width 5 height 5
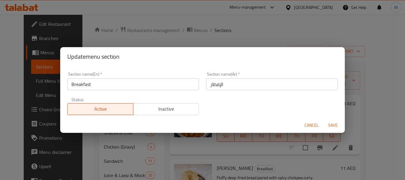
click at [311, 124] on span "Cancel" at bounding box center [312, 125] width 14 height 7
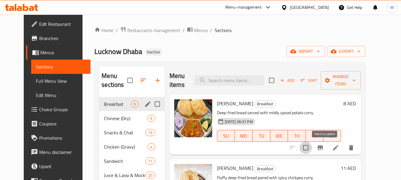
click at [312, 149] on input "checkbox" at bounding box center [305, 147] width 12 height 12
checkbox input "true"
click at [323, 148] on icon "Branch-specific-item" at bounding box center [319, 147] width 5 height 5
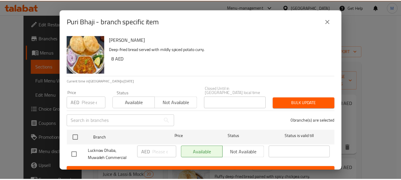
scroll to position [10, 0]
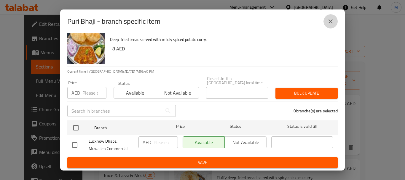
click at [329, 21] on icon "close" at bounding box center [330, 21] width 7 height 7
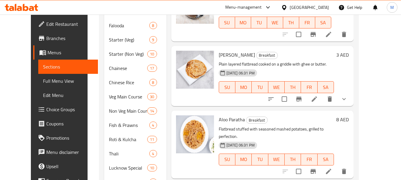
scroll to position [178, 0]
click at [300, 128] on p "Flatbread stuffed with seasoned mashed potatoes, grilled to perfection." at bounding box center [276, 133] width 115 height 15
click at [331, 169] on icon at bounding box center [328, 171] width 5 height 5
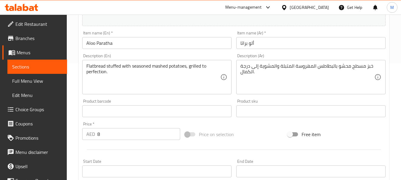
scroll to position [119, 0]
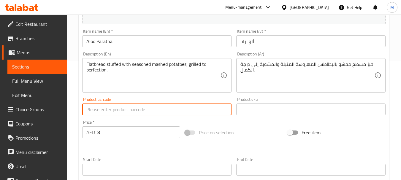
click at [164, 108] on input "text" at bounding box center [156, 110] width 149 height 12
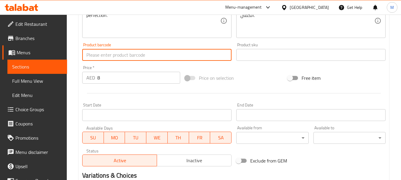
scroll to position [178, 0]
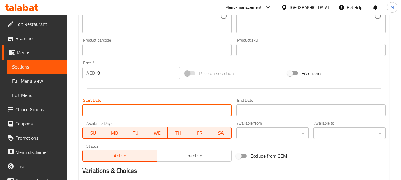
click at [186, 110] on input "Start Date" at bounding box center [156, 110] width 149 height 12
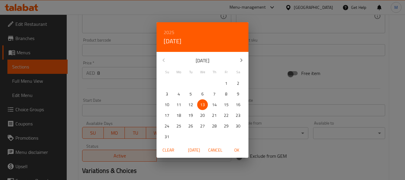
click at [113, 98] on div "2025 Wed, Aug 13 August 2025 Su Mo Tu We Th Fr Sa 27 28 29 30 31 1 2 3 4 5 6 7 …" at bounding box center [202, 90] width 405 height 180
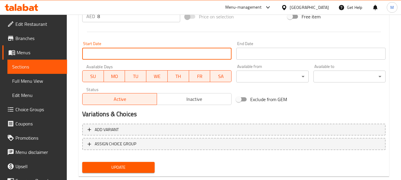
scroll to position [237, 0]
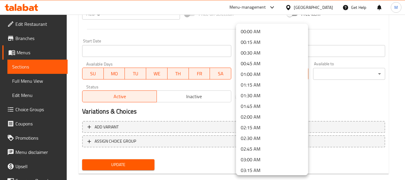
click at [171, 107] on div at bounding box center [202, 90] width 405 height 180
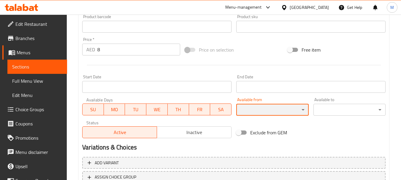
scroll to position [248, 0]
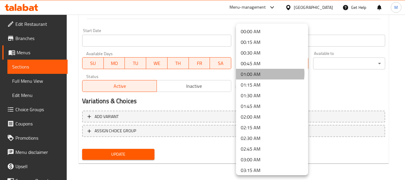
click at [265, 74] on li "01:00 AM" at bounding box center [272, 74] width 72 height 11
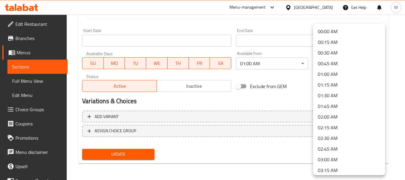
click at [325, 76] on li "01:00 AM" at bounding box center [349, 74] width 72 height 11
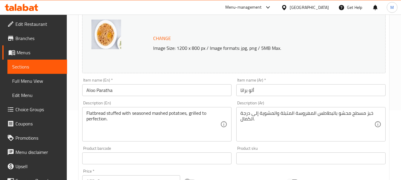
scroll to position [0, 0]
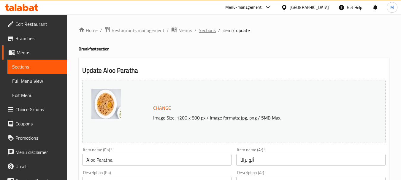
click at [205, 30] on span "Sections" at bounding box center [207, 30] width 17 height 7
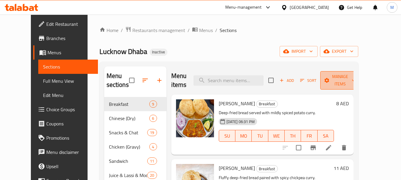
click at [355, 84] on span "Manage items" at bounding box center [340, 80] width 30 height 15
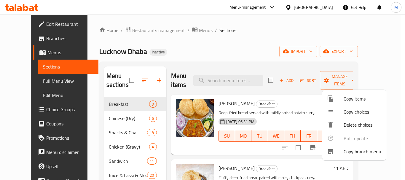
click at [279, 100] on div at bounding box center [202, 90] width 405 height 180
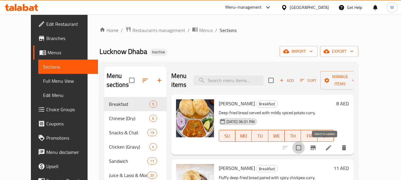
click at [305, 146] on input "checkbox" at bounding box center [298, 147] width 12 height 12
checkbox input "true"
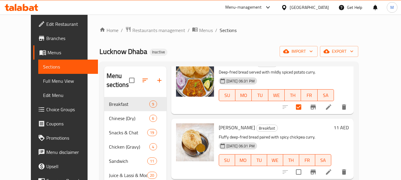
scroll to position [59, 0]
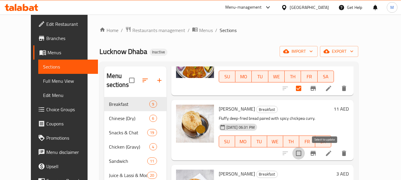
click at [305, 155] on input "checkbox" at bounding box center [298, 153] width 12 height 12
checkbox input "true"
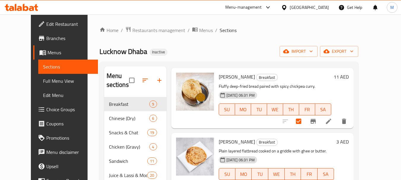
scroll to position [148, 0]
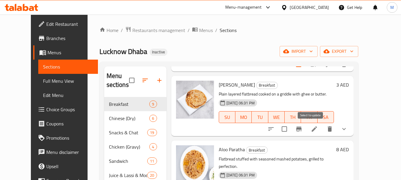
click at [290, 129] on input "checkbox" at bounding box center [284, 129] width 12 height 12
checkbox input "true"
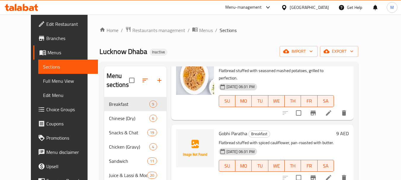
scroll to position [237, 0]
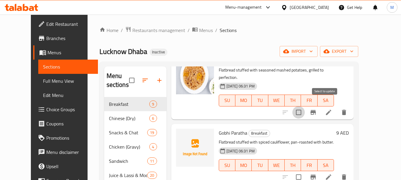
click at [305, 106] on input "checkbox" at bounding box center [298, 112] width 12 height 12
checkbox input "true"
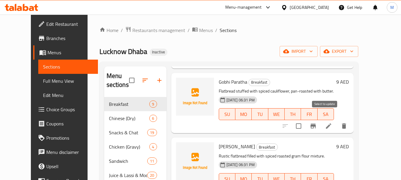
scroll to position [289, 0]
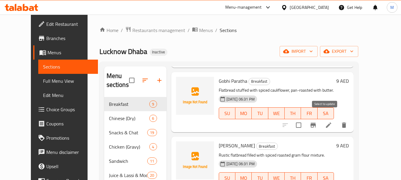
click at [305, 119] on input "checkbox" at bounding box center [298, 125] width 12 height 12
checkbox input "true"
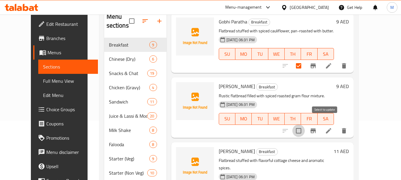
click at [305, 125] on input "checkbox" at bounding box center [298, 131] width 12 height 12
checkbox input "true"
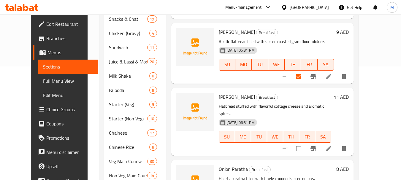
scroll to position [148, 0]
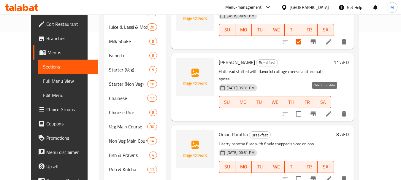
click at [305, 108] on input "checkbox" at bounding box center [298, 114] width 12 height 12
checkbox input "true"
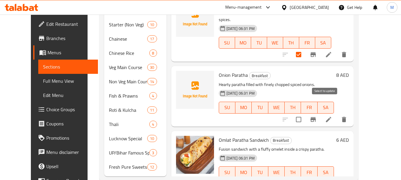
click at [305, 113] on input "checkbox" at bounding box center [298, 119] width 12 height 12
checkbox input "true"
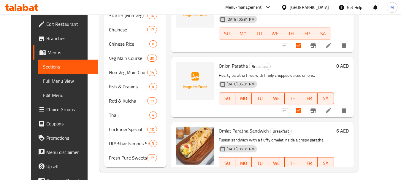
scroll to position [221, 0]
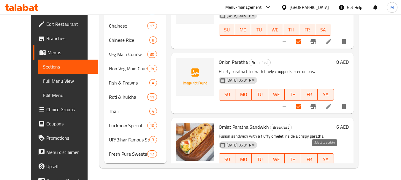
click at [305, 165] on input "checkbox" at bounding box center [298, 171] width 12 height 12
checkbox input "true"
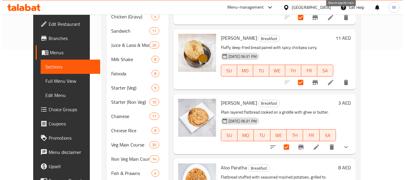
scroll to position [43, 0]
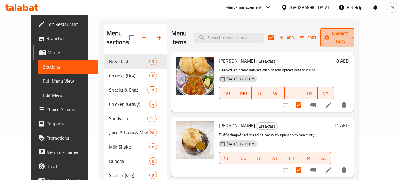
click at [360, 40] on button "Manage items" at bounding box center [340, 37] width 40 height 18
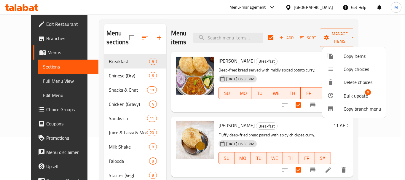
click at [369, 98] on span "Bulk update 9" at bounding box center [363, 96] width 38 height 8
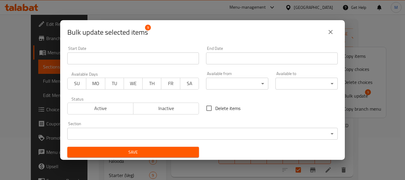
scroll to position [1, 0]
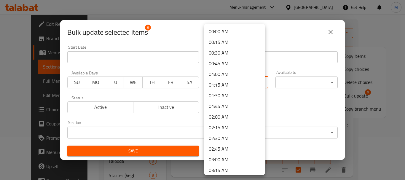
click at [261, 84] on body "​ Menu-management United Arab Emirates Get Help M Edit Restaurant Branches Menu…" at bounding box center [202, 54] width 405 height 165
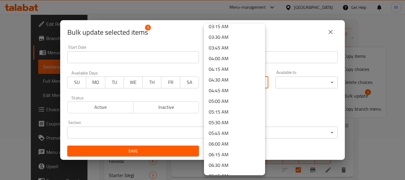
scroll to position [208, 0]
click at [226, 123] on li "07:00 AM" at bounding box center [234, 122] width 61 height 11
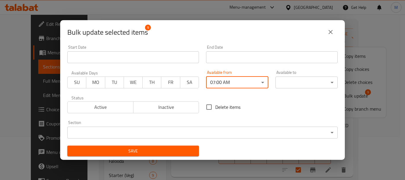
click at [298, 82] on body "​ Menu-management United Arab Emirates Get Help M Edit Restaurant Branches Menu…" at bounding box center [202, 54] width 405 height 165
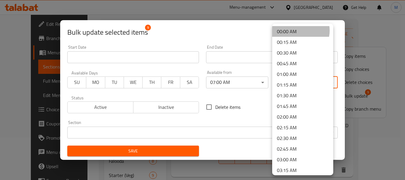
click at [300, 31] on li "00:00 AM" at bounding box center [302, 31] width 61 height 11
click at [292, 82] on body "​ Menu-management United Arab Emirates Get Help M Edit Restaurant Branches Menu…" at bounding box center [202, 54] width 405 height 165
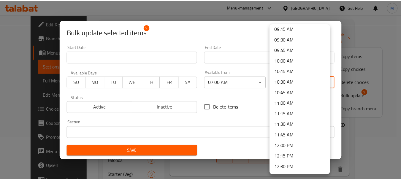
scroll to position [504, 0]
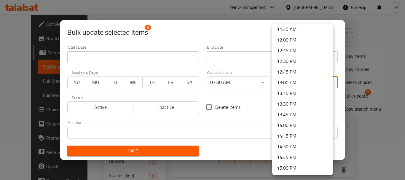
click at [293, 40] on li "12:00 PM" at bounding box center [302, 39] width 61 height 11
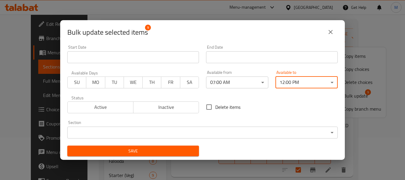
click at [145, 148] on span "Save" at bounding box center [133, 150] width 122 height 7
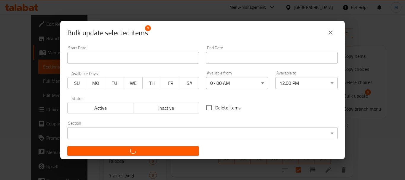
checkbox input "false"
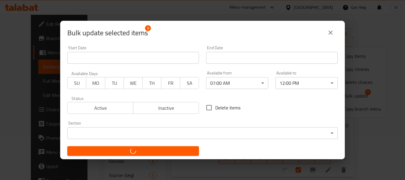
checkbox input "false"
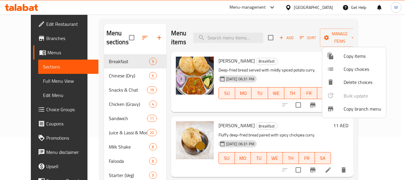
click at [101, 78] on div at bounding box center [202, 90] width 405 height 180
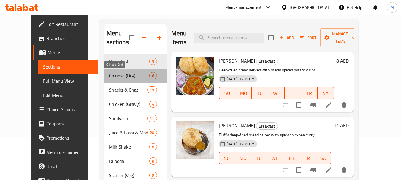
click at [109, 78] on span "Chinese (Dry)" at bounding box center [129, 75] width 41 height 7
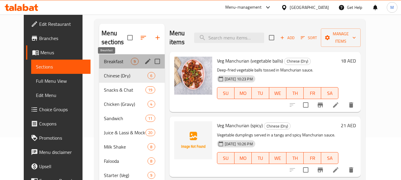
click at [114, 61] on span "Breakfast" at bounding box center [117, 61] width 27 height 7
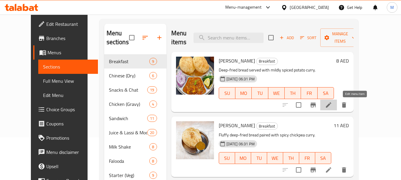
click at [332, 106] on icon at bounding box center [328, 104] width 7 height 7
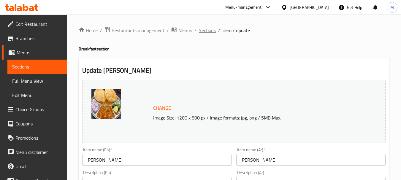
click at [205, 33] on span "Sections" at bounding box center [207, 30] width 17 height 7
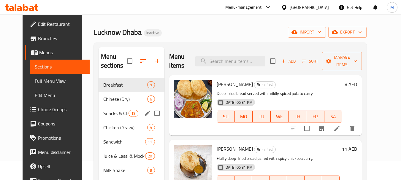
scroll to position [30, 0]
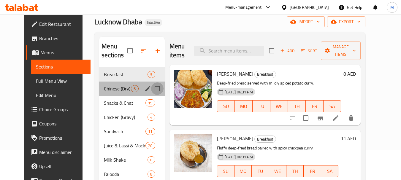
click at [152, 89] on input "Menu sections" at bounding box center [157, 88] width 12 height 12
checkbox input "true"
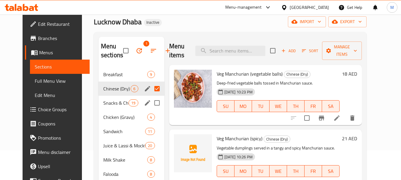
click at [151, 102] on input "Menu sections" at bounding box center [157, 103] width 12 height 12
checkbox input "true"
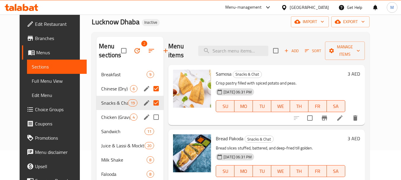
click at [150, 119] on input "Menu sections" at bounding box center [156, 117] width 12 height 12
checkbox input "true"
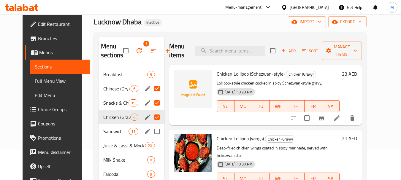
click at [151, 130] on input "Menu sections" at bounding box center [157, 131] width 12 height 12
checkbox input "true"
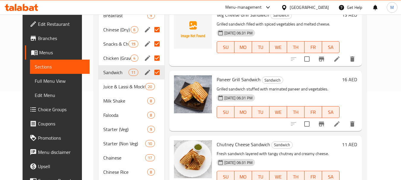
scroll to position [89, 0]
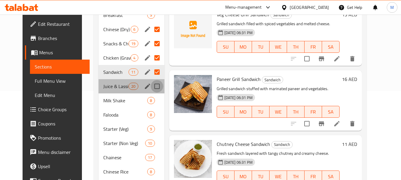
click at [151, 87] on input "Menu sections" at bounding box center [157, 86] width 12 height 12
checkbox input "true"
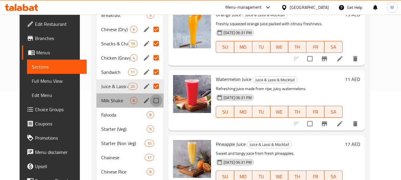
click at [153, 100] on input "Menu sections" at bounding box center [156, 100] width 12 height 12
checkbox input "true"
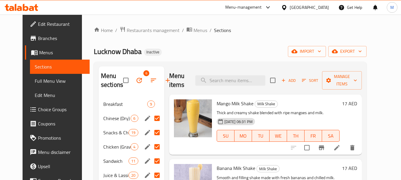
click at [153, 117] on input "Menu sections" at bounding box center [157, 118] width 12 height 12
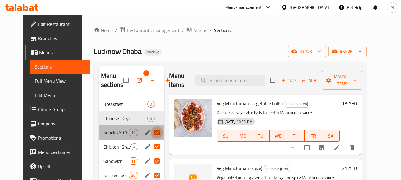
click at [153, 133] on input "Menu sections" at bounding box center [157, 132] width 12 height 12
click at [152, 146] on input "Menu sections" at bounding box center [157, 147] width 12 height 12
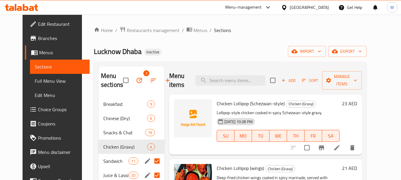
click at [152, 162] on input "Menu sections" at bounding box center [157, 161] width 12 height 12
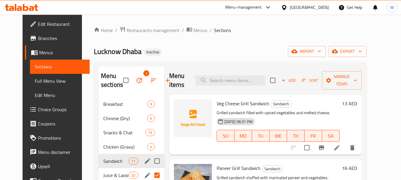
scroll to position [59, 0]
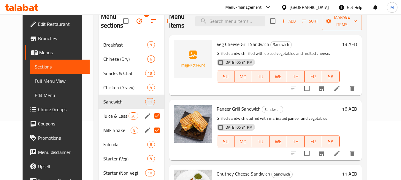
drag, startPoint x: 152, startPoint y: 112, endPoint x: 32, endPoint y: 38, distance: 141.1
click at [152, 115] on input "Menu sections" at bounding box center [157, 116] width 12 height 12
click at [151, 132] on input "Menu sections" at bounding box center [157, 130] width 12 height 12
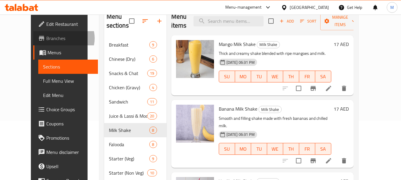
click at [46, 38] on span "Branches" at bounding box center [69, 38] width 47 height 7
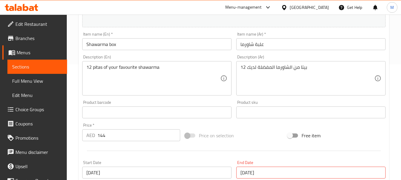
scroll to position [178, 0]
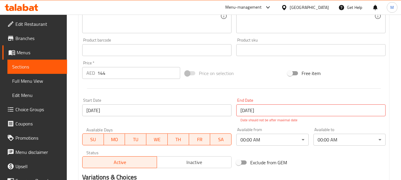
click at [288, 111] on input "[DATE]" at bounding box center [310, 110] width 149 height 12
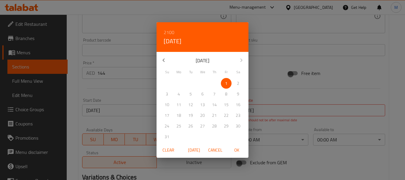
drag, startPoint x: 114, startPoint y: 82, endPoint x: 149, endPoint y: 32, distance: 61.2
click at [114, 82] on div "2100 Fri, Jan 1 January 2100 Su Mo Tu We Th Fr Sa 27 28 29 30 31 1 2 3 4 5 6 7 …" at bounding box center [202, 90] width 405 height 180
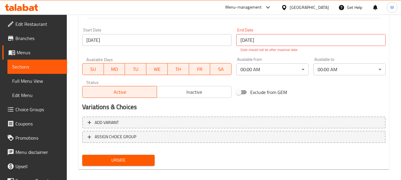
scroll to position [254, 0]
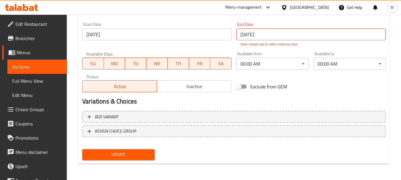
scroll to position [254, 0]
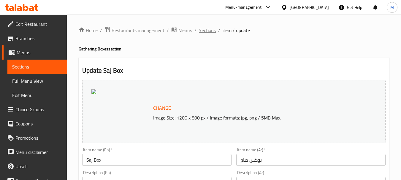
click at [204, 34] on span "Sections" at bounding box center [207, 30] width 17 height 7
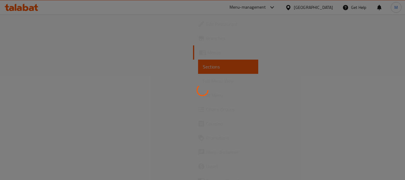
click at [32, 110] on div at bounding box center [202, 90] width 405 height 180
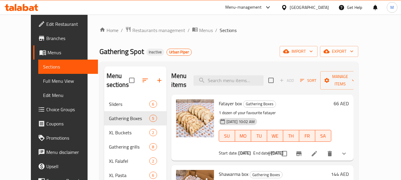
click at [46, 110] on span "Choice Groups" at bounding box center [69, 109] width 47 height 7
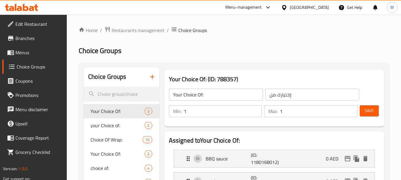
click at [112, 112] on span "Your Choice Of:" at bounding box center [117, 111] width 54 height 7
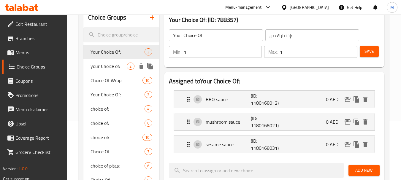
click at [125, 71] on div "your Choice of: 2" at bounding box center [121, 66] width 76 height 14
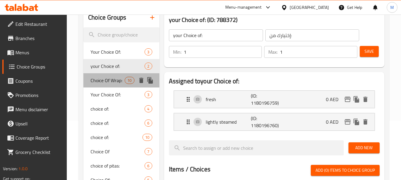
click at [114, 83] on span "Choice Of Wrap:" at bounding box center [107, 80] width 34 height 7
type input "Choice Of Wrap:"
type input "اختيار الفرنجي:"
type input "5"
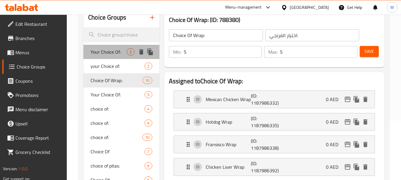
click at [112, 55] on span "Your Choice Of:" at bounding box center [108, 51] width 36 height 7
click at [112, 66] on span "your Choice of:" at bounding box center [117, 66] width 54 height 7
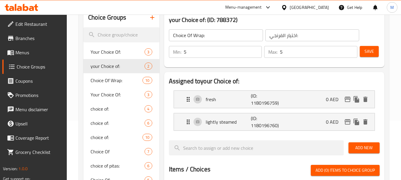
type input "your Choice of:"
type input "إختيارك من:"
type input "1"
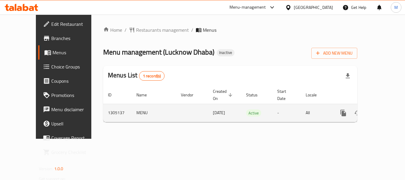
click at [383, 109] on icon "enhanced table" at bounding box center [386, 112] width 7 height 7
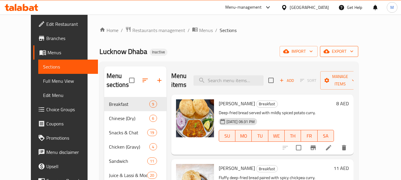
click at [353, 53] on span "export" at bounding box center [338, 51] width 29 height 7
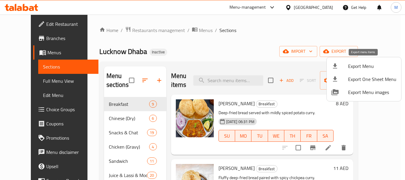
click at [365, 63] on span "Export Menu" at bounding box center [372, 66] width 48 height 7
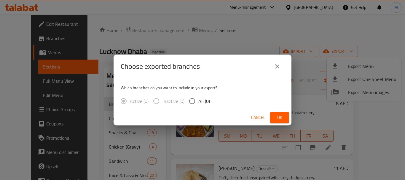
click at [205, 102] on span "All (0)" at bounding box center [204, 101] width 12 height 7
click at [198, 102] on input "All (0)" at bounding box center [192, 101] width 12 height 12
radio input "true"
click at [257, 117] on span "Cancel" at bounding box center [258, 117] width 14 height 7
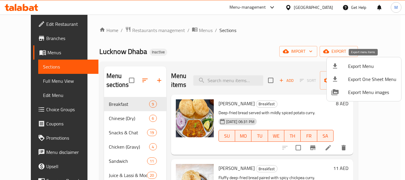
click at [361, 66] on span "Export Menu" at bounding box center [372, 66] width 48 height 7
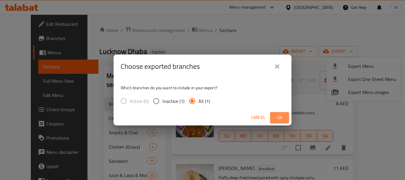
click at [273, 118] on button "Ok" at bounding box center [279, 117] width 19 height 11
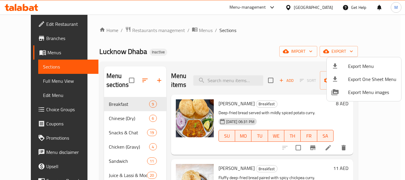
click at [243, 71] on div at bounding box center [202, 90] width 405 height 180
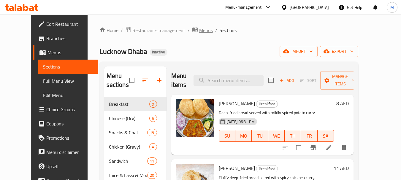
click at [199, 30] on span "Menus" at bounding box center [206, 30] width 14 height 7
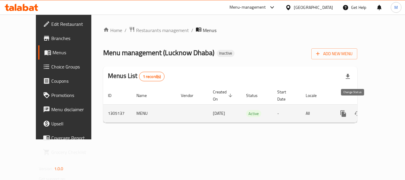
click at [356, 108] on button "enhanced table" at bounding box center [358, 113] width 14 height 14
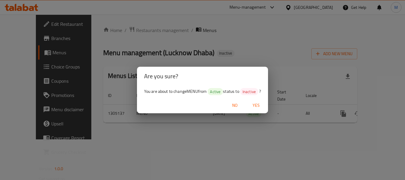
click at [262, 108] on span "Yes" at bounding box center [256, 105] width 14 height 7
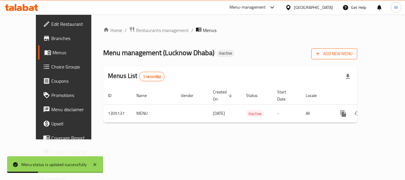
click at [353, 55] on span "Add New Menu" at bounding box center [334, 53] width 36 height 7
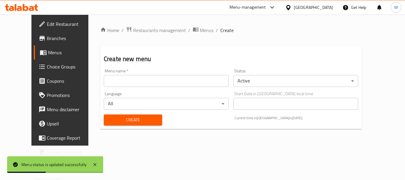
click at [114, 76] on input "text" at bounding box center [166, 81] width 125 height 12
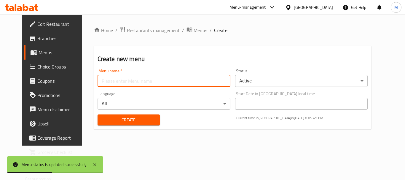
type input "Menu 1"
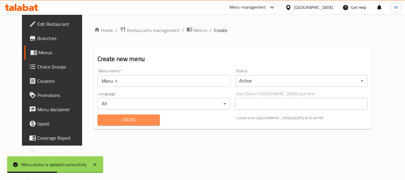
click at [106, 122] on span "Create" at bounding box center [128, 119] width 53 height 7
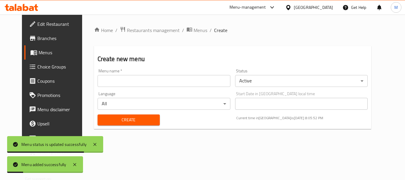
click at [194, 28] on span "Menus" at bounding box center [201, 30] width 14 height 7
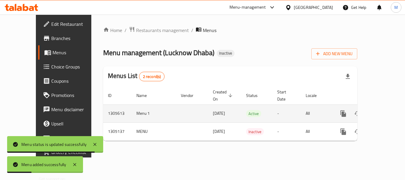
click at [383, 111] on icon "enhanced table" at bounding box center [385, 113] width 5 height 5
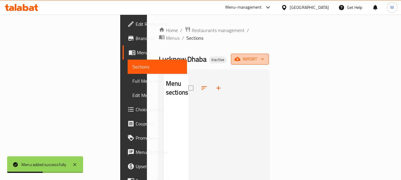
click at [264, 55] on span "import" at bounding box center [249, 58] width 28 height 7
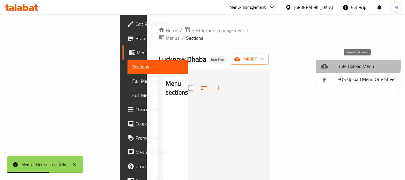
click at [328, 61] on li "Bulk Upload Menu" at bounding box center [358, 66] width 85 height 13
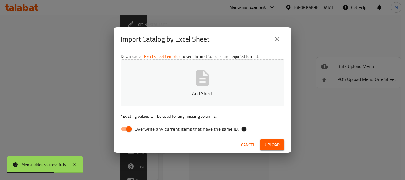
click at [123, 131] on input "Overwrite any current items that have the same ID." at bounding box center [129, 128] width 34 height 11
checkbox input "false"
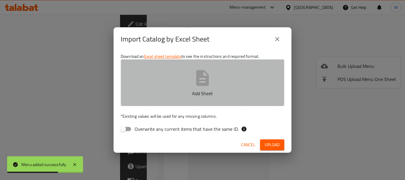
click at [223, 70] on button "Add Sheet" at bounding box center [203, 82] width 164 height 47
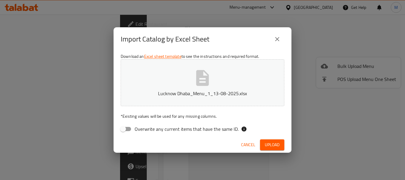
click at [277, 144] on span "Upload" at bounding box center [272, 144] width 15 height 7
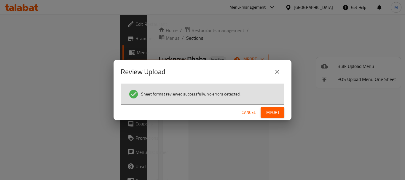
click at [273, 111] on span "Import" at bounding box center [272, 112] width 14 height 7
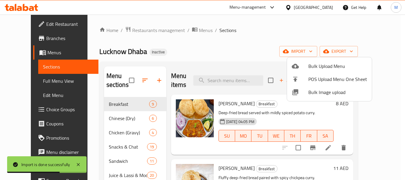
drag, startPoint x: 46, startPoint y: 81, endPoint x: 41, endPoint y: 82, distance: 5.1
click at [45, 81] on div at bounding box center [202, 90] width 405 height 180
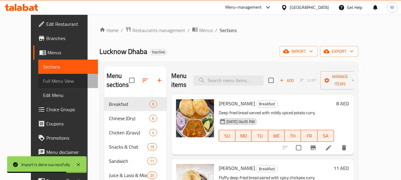
click at [43, 82] on span "Full Menu View" at bounding box center [68, 80] width 50 height 7
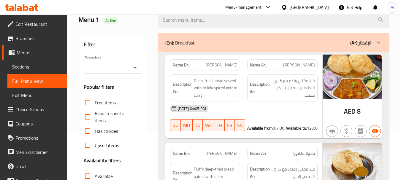
scroll to position [59, 0]
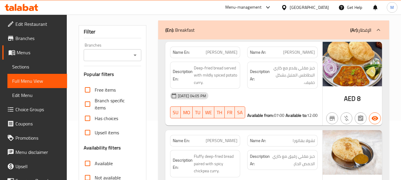
click at [208, 26] on div "(En): Breakfast (Ar): الإفطار" at bounding box center [268, 29] width 206 height 7
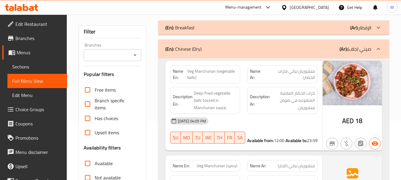
click at [288, 28] on div "(En): Breakfast (Ar): الإفطار" at bounding box center [268, 27] width 206 height 7
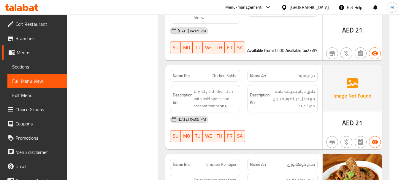
scroll to position [15384, 0]
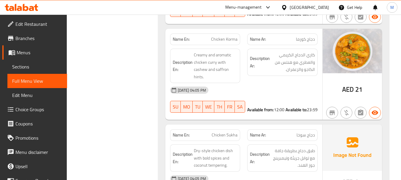
copy span "Chicken Sukha"
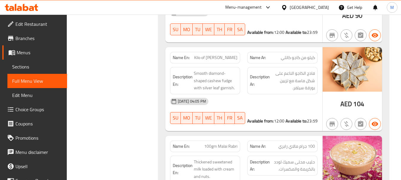
scroll to position [19308, 0]
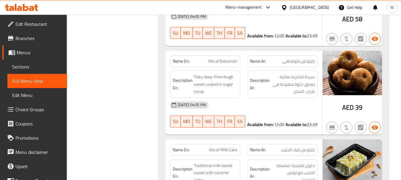
drag, startPoint x: 297, startPoint y: 125, endPoint x: 285, endPoint y: 125, distance: 11.9
copy span "23:59"
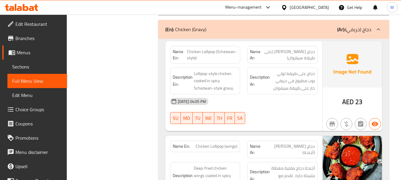
scroll to position [0, 0]
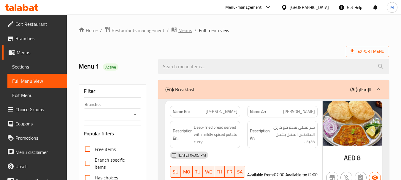
click at [175, 28] on icon "breadcrumb" at bounding box center [173, 30] width 5 height 4
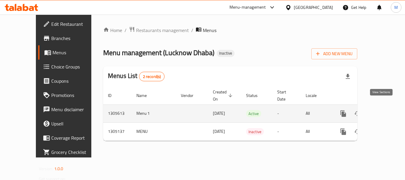
click at [383, 110] on icon "enhanced table" at bounding box center [386, 113] width 7 height 7
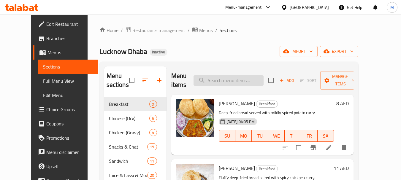
click at [245, 78] on input "search" at bounding box center [228, 80] width 70 height 10
paste input "23:59"
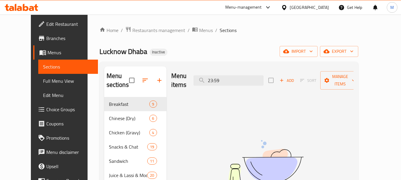
drag, startPoint x: 232, startPoint y: 76, endPoint x: 186, endPoint y: 74, distance: 45.7
click at [186, 74] on div "Menu items 23:59 Add Sort Manage items" at bounding box center [262, 80] width 182 height 28
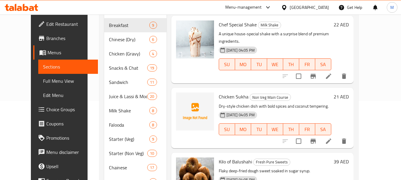
scroll to position [89, 0]
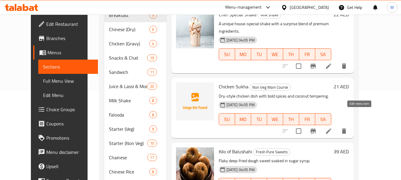
type input "su"
click at [331, 128] on icon at bounding box center [328, 130] width 5 height 5
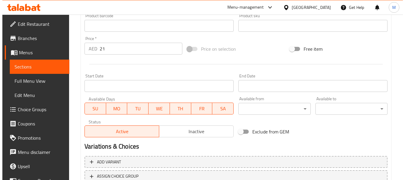
scroll to position [208, 0]
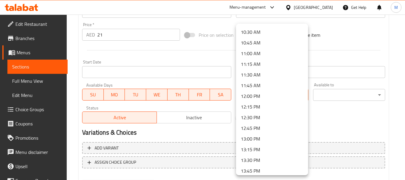
scroll to position [445, 0]
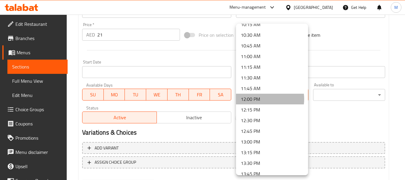
click at [262, 99] on li "12:00 PM" at bounding box center [272, 99] width 72 height 11
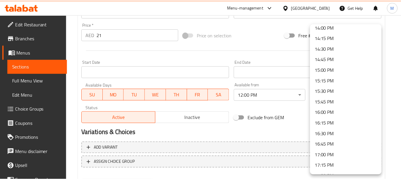
scroll to position [889, 0]
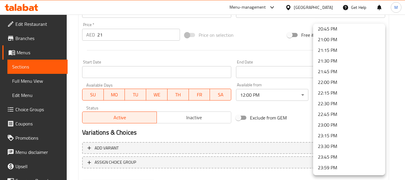
click at [322, 167] on li "23:59 PM" at bounding box center [349, 167] width 72 height 11
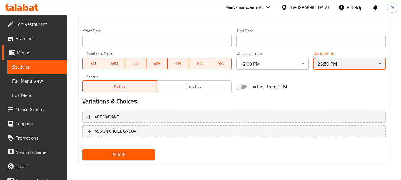
scroll to position [239, 0]
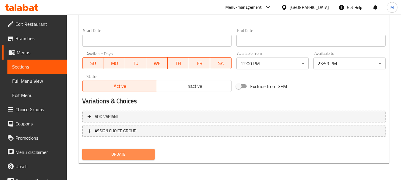
click at [121, 154] on span "Update" at bounding box center [118, 154] width 63 height 7
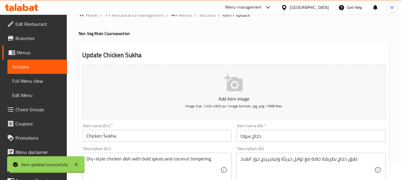
scroll to position [0, 0]
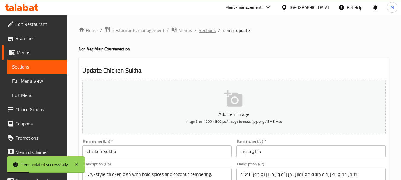
click at [209, 31] on span "Sections" at bounding box center [207, 30] width 17 height 7
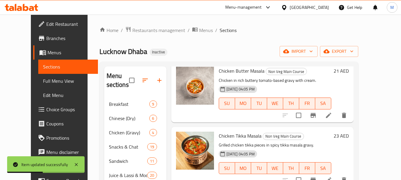
scroll to position [237, 0]
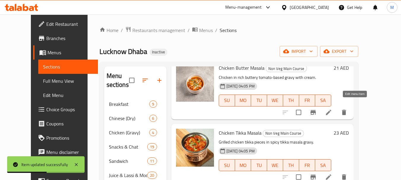
click at [332, 109] on icon at bounding box center [328, 112] width 7 height 7
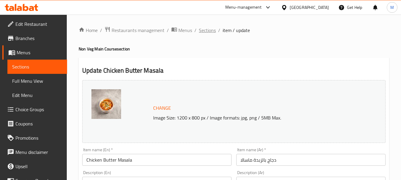
click at [209, 32] on span "Sections" at bounding box center [207, 30] width 17 height 7
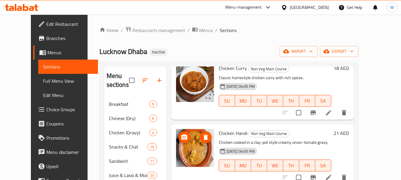
scroll to position [119, 0]
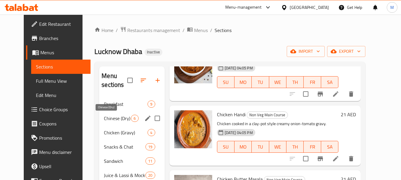
click at [104, 118] on span "Chinese (Dry)" at bounding box center [117, 118] width 27 height 7
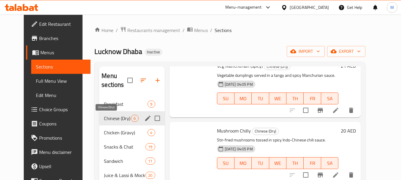
scroll to position [95, 0]
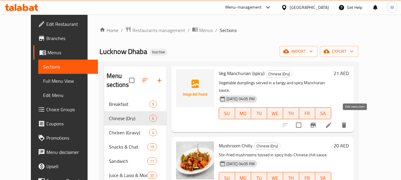
click at [331, 122] on icon at bounding box center [328, 124] width 5 height 5
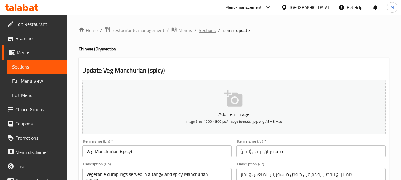
click at [209, 29] on span "Sections" at bounding box center [207, 30] width 17 height 7
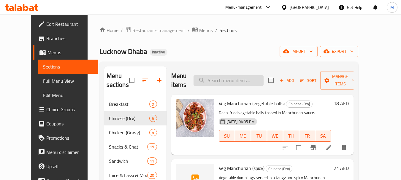
click at [248, 81] on input "search" at bounding box center [228, 80] width 70 height 10
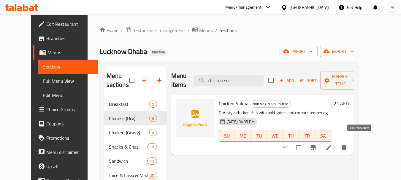
type input "chicken su"
click at [331, 145] on icon at bounding box center [328, 147] width 5 height 5
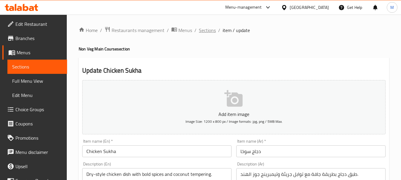
click at [206, 33] on span "Sections" at bounding box center [207, 30] width 17 height 7
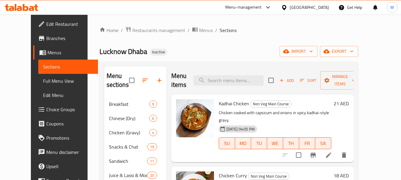
scroll to position [119, 0]
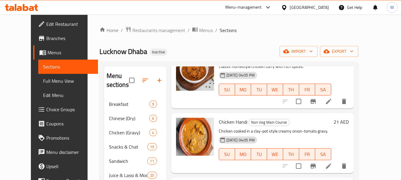
click at [43, 84] on span "Full Menu View" at bounding box center [68, 80] width 50 height 7
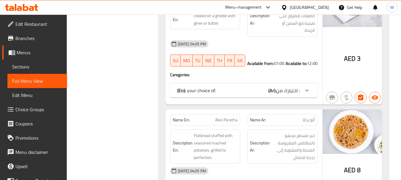
scroll to position [237, 0]
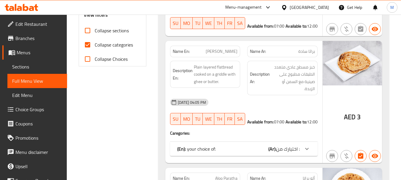
click at [110, 44] on span "Collapse categories" at bounding box center [114, 44] width 38 height 7
click at [95, 44] on input "Collapse categories" at bounding box center [87, 45] width 14 height 14
click at [110, 44] on span "Collapse categories" at bounding box center [114, 44] width 38 height 7
click at [95, 44] on input "Collapse categories" at bounding box center [87, 45] width 14 height 14
checkbox input "true"
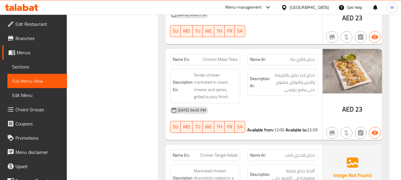
scroll to position [9330, 0]
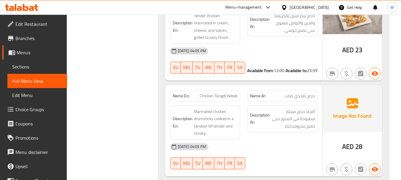
copy span "Chicken Tangdi Kebab"
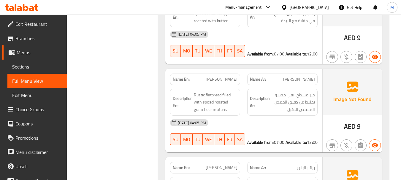
scroll to position [0, 0]
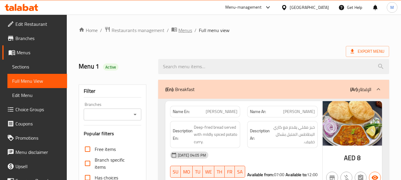
click at [183, 30] on span "Menus" at bounding box center [185, 30] width 14 height 7
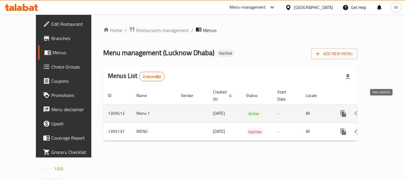
click at [383, 110] on icon "enhanced table" at bounding box center [386, 113] width 7 height 7
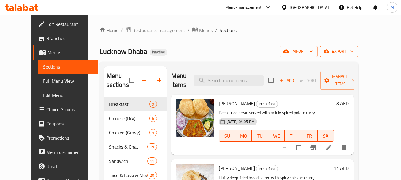
drag, startPoint x: 371, startPoint y: 46, endPoint x: 374, endPoint y: 53, distance: 7.7
click at [353, 53] on span "export" at bounding box center [338, 51] width 29 height 7
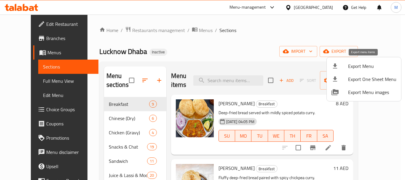
click at [354, 64] on span "Export Menu" at bounding box center [372, 66] width 48 height 7
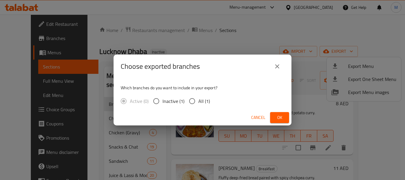
click at [202, 95] on label "All (1)" at bounding box center [198, 101] width 24 height 12
click at [198, 95] on input "All (1)" at bounding box center [192, 101] width 12 height 12
radio input "true"
click at [274, 115] on button "Ok" at bounding box center [279, 117] width 19 height 11
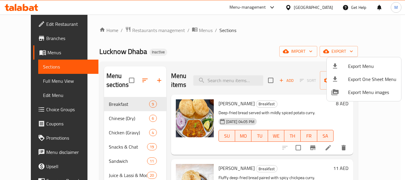
click at [185, 30] on div at bounding box center [202, 90] width 405 height 180
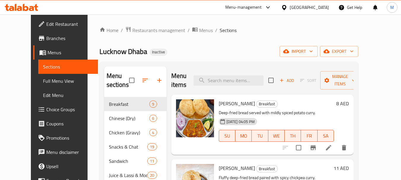
click at [199, 30] on span "Menus" at bounding box center [206, 30] width 14 height 7
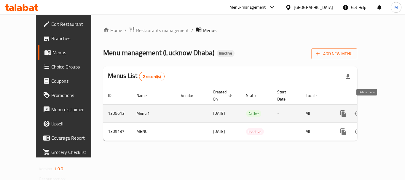
click at [370, 111] on icon "enhanced table" at bounding box center [372, 113] width 4 height 5
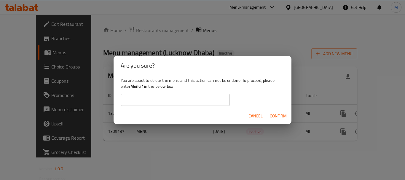
click at [185, 101] on input "text" at bounding box center [175, 100] width 109 height 12
drag, startPoint x: 145, startPoint y: 87, endPoint x: 133, endPoint y: 87, distance: 12.2
click at [133, 87] on div "You are about to delete the menu and this action can not be undone. To proceed,…" at bounding box center [203, 91] width 178 height 33
copy b "Menu 1"
click at [149, 104] on input "text" at bounding box center [175, 100] width 109 height 12
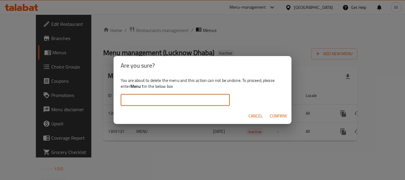
paste input "Menu 1"
type input "Menu 1"
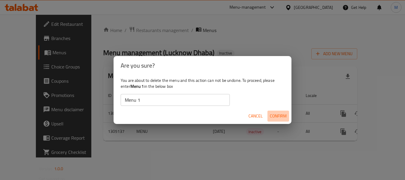
click at [278, 117] on span "Confirm" at bounding box center [278, 115] width 17 height 7
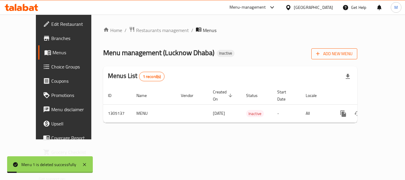
click at [353, 54] on span "Add New Menu" at bounding box center [334, 53] width 36 height 7
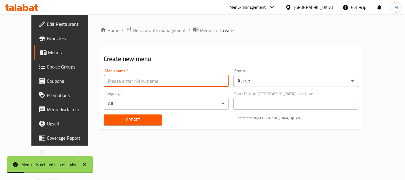
click at [194, 85] on input "text" at bounding box center [166, 81] width 125 height 12
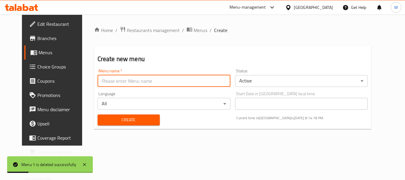
type input "Menu 1"
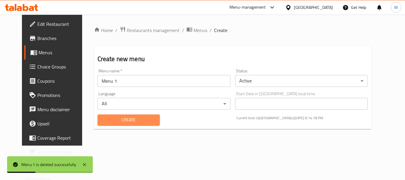
click at [112, 122] on span "Create" at bounding box center [128, 119] width 53 height 7
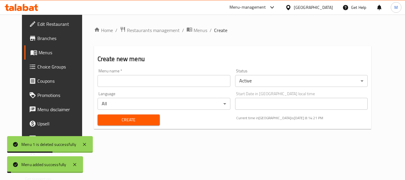
click at [194, 28] on span "Menus" at bounding box center [201, 30] width 14 height 7
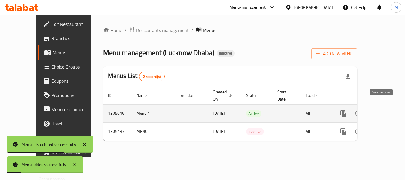
click at [383, 110] on icon "enhanced table" at bounding box center [386, 113] width 7 height 7
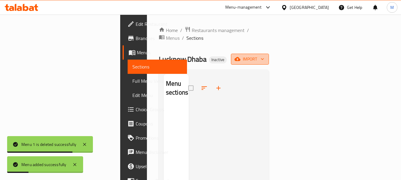
click at [264, 55] on span "import" at bounding box center [249, 58] width 28 height 7
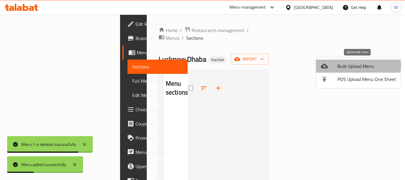
click at [333, 65] on div at bounding box center [329, 66] width 17 height 7
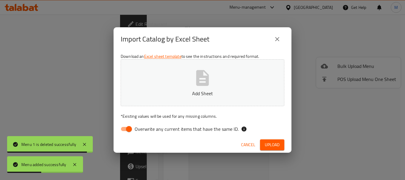
click at [128, 129] on input "Overwrite any current items that have the same ID." at bounding box center [129, 128] width 34 height 11
checkbox input "false"
click at [205, 84] on icon "button" at bounding box center [202, 78] width 13 height 16
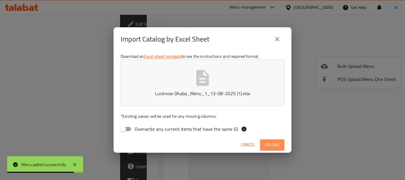
click at [276, 145] on span "Upload" at bounding box center [272, 144] width 15 height 7
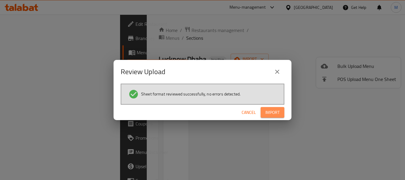
drag, startPoint x: 277, startPoint y: 116, endPoint x: 214, endPoint y: 18, distance: 116.6
click at [277, 116] on button "Import" at bounding box center [273, 112] width 24 height 11
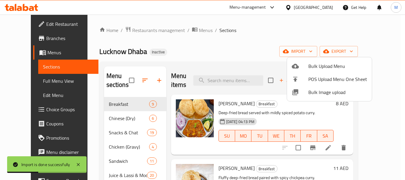
click at [24, 82] on div at bounding box center [202, 90] width 405 height 180
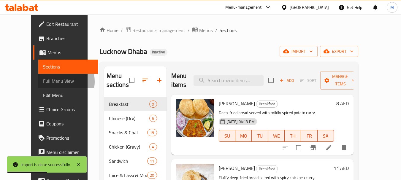
click at [43, 82] on span "Full Menu View" at bounding box center [68, 80] width 50 height 7
click at [43, 79] on span "Full Menu View" at bounding box center [68, 80] width 50 height 7
click at [43, 82] on span "Full Menu View" at bounding box center [68, 80] width 50 height 7
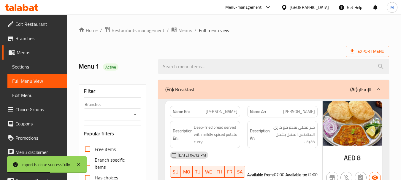
scroll to position [132, 0]
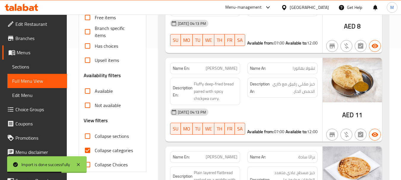
click at [107, 91] on span "Available" at bounding box center [104, 90] width 18 height 7
click at [95, 91] on input "Available" at bounding box center [87, 91] width 14 height 14
checkbox input "true"
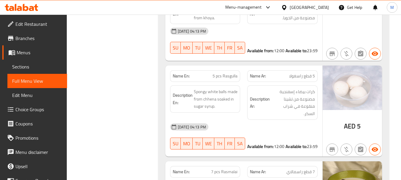
scroll to position [20001, 0]
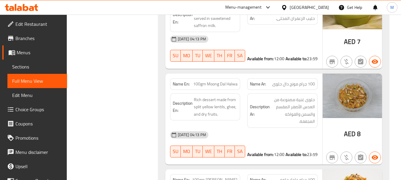
click at [264, 151] on strong "Available from:" at bounding box center [260, 155] width 26 height 8
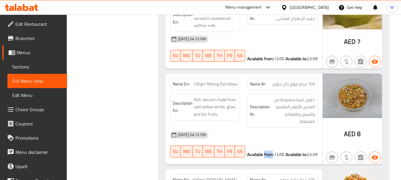
click at [264, 151] on strong "Available from:" at bounding box center [260, 155] width 26 height 8
copy div "Available from: 12:00"
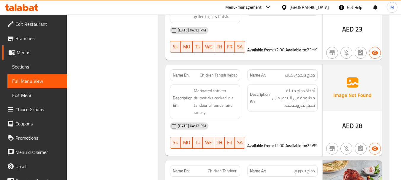
scroll to position [0, 0]
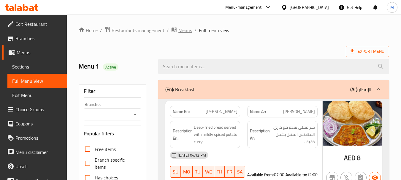
click at [185, 30] on span "Menus" at bounding box center [185, 30] width 14 height 7
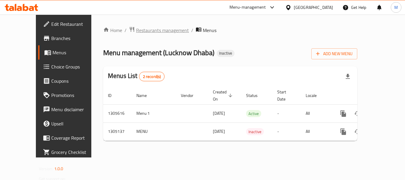
click at [156, 30] on span "Restaurants management" at bounding box center [162, 30] width 53 height 7
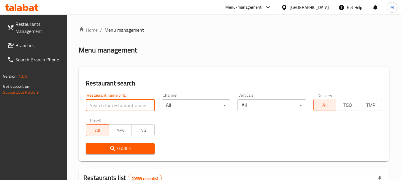
click at [120, 107] on input "search" at bounding box center [120, 105] width 69 height 12
paste input "CHOICE RESTAURANT & GRILLS"
type input "CHOICE RESTAURANT & GRILLS"
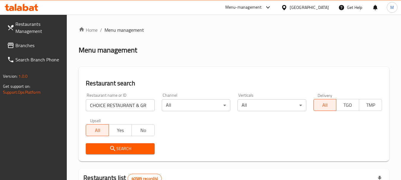
click at [126, 153] on button "Search" at bounding box center [120, 148] width 69 height 11
click at [126, 153] on div at bounding box center [200, 90] width 401 height 180
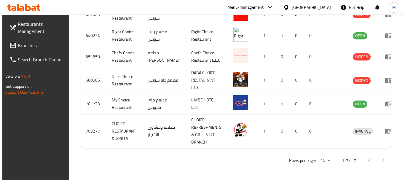
scroll to position [249, 0]
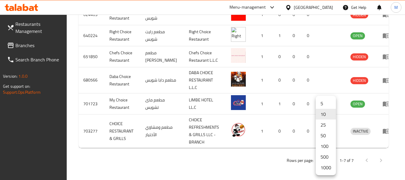
click at [326, 167] on li "1000" at bounding box center [326, 167] width 20 height 11
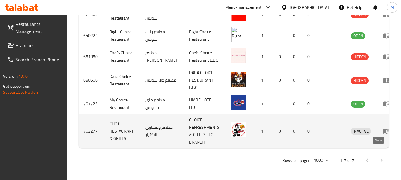
click at [383, 130] on icon "enhanced table" at bounding box center [386, 131] width 7 height 7
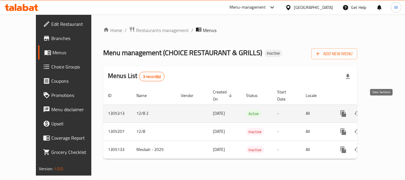
click at [383, 110] on icon "enhanced table" at bounding box center [386, 113] width 7 height 7
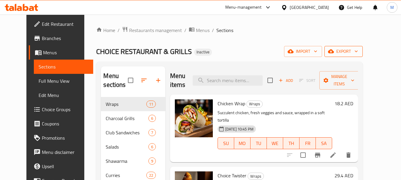
click at [358, 49] on span "export" at bounding box center [343, 51] width 29 height 7
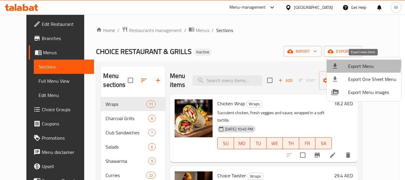
click at [344, 64] on div at bounding box center [340, 66] width 17 height 7
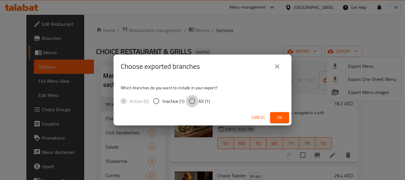
drag, startPoint x: 196, startPoint y: 103, endPoint x: 217, endPoint y: 106, distance: 22.0
click at [196, 102] on input "All (1)" at bounding box center [192, 101] width 12 height 12
radio input "true"
click at [281, 119] on span "Ok" at bounding box center [279, 117] width 9 height 7
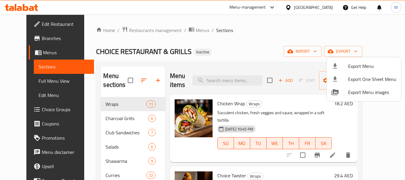
click at [39, 26] on div at bounding box center [202, 90] width 405 height 180
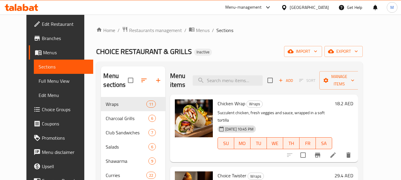
click at [42, 26] on span "Edit Restaurant" at bounding box center [65, 23] width 47 height 7
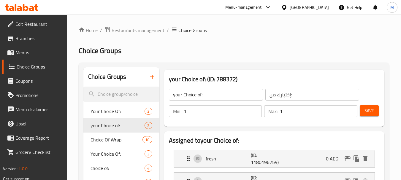
click at [329, 9] on div "[GEOGRAPHIC_DATA]" at bounding box center [304, 7] width 57 height 14
click at [305, 8] on div "[GEOGRAPHIC_DATA]" at bounding box center [308, 7] width 39 height 7
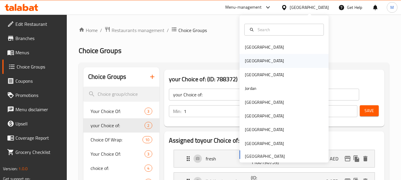
click at [251, 60] on div "[GEOGRAPHIC_DATA]" at bounding box center [264, 61] width 49 height 14
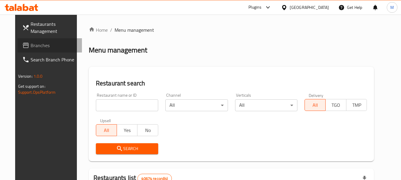
click at [31, 49] on span "Branches" at bounding box center [54, 45] width 47 height 7
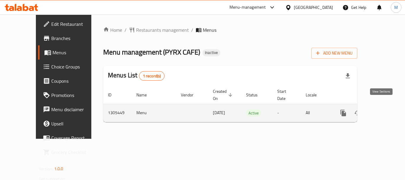
click at [384, 109] on icon "enhanced table" at bounding box center [386, 112] width 7 height 7
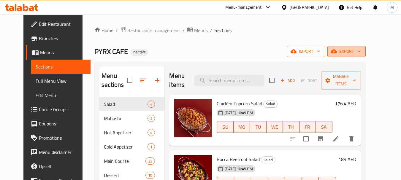
click at [361, 52] on span "export" at bounding box center [346, 51] width 29 height 7
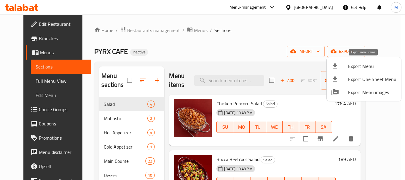
click at [359, 66] on span "Export Menu" at bounding box center [372, 66] width 48 height 7
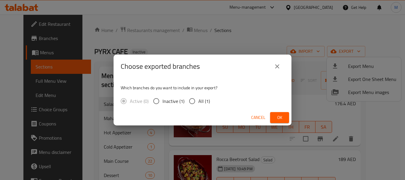
click at [201, 100] on span "All (1)" at bounding box center [204, 101] width 12 height 7
click at [198, 100] on input "All (1)" at bounding box center [192, 101] width 12 height 12
radio input "true"
drag, startPoint x: 283, startPoint y: 116, endPoint x: 207, endPoint y: 153, distance: 84.9
click at [281, 117] on span "Ok" at bounding box center [279, 117] width 9 height 7
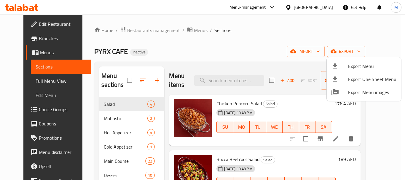
click at [128, 31] on div at bounding box center [202, 90] width 405 height 180
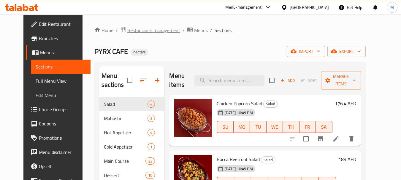
click at [144, 30] on span "Restaurants management" at bounding box center [153, 30] width 53 height 7
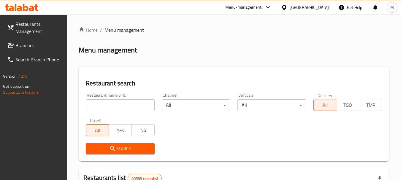
click at [126, 104] on input "search" at bounding box center [120, 105] width 69 height 12
paste input "Danat Al khuwair"
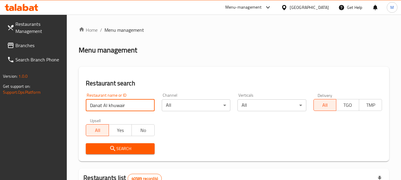
type input "Danat Al khuwair"
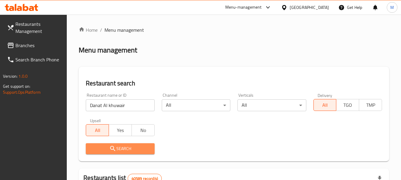
click at [120, 153] on button "Search" at bounding box center [120, 148] width 69 height 11
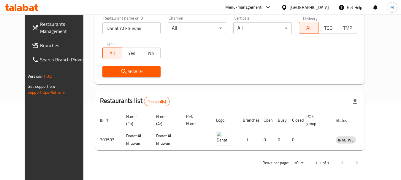
scroll to position [79, 0]
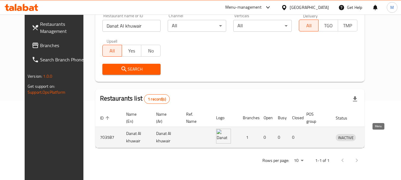
click at [373, 137] on icon "enhanced table" at bounding box center [371, 137] width 7 height 5
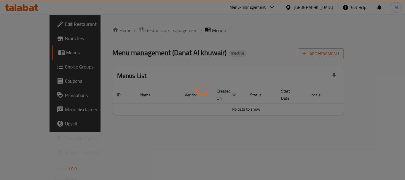
click at [28, 39] on div at bounding box center [202, 90] width 405 height 180
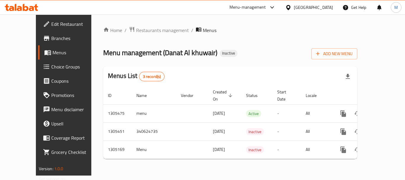
click at [51, 39] on span "Branches" at bounding box center [74, 38] width 47 height 7
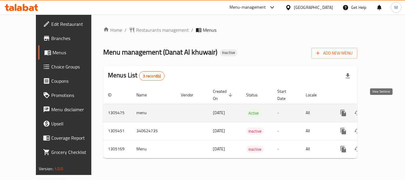
click at [383, 109] on icon "enhanced table" at bounding box center [386, 112] width 7 height 7
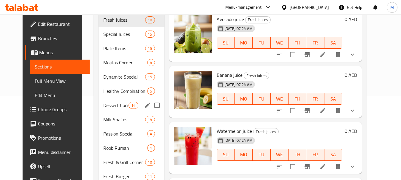
scroll to position [119, 0]
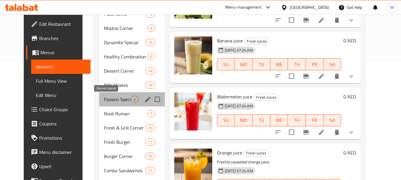
click at [114, 102] on span "Passion Special" at bounding box center [117, 99] width 27 height 7
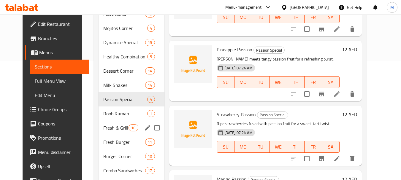
click at [111, 122] on div "Fresh & Grill Corner 10" at bounding box center [131, 128] width 66 height 14
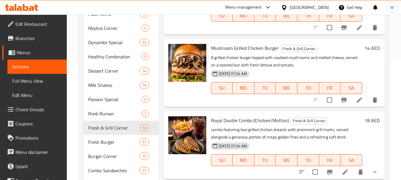
scroll to position [208, 0]
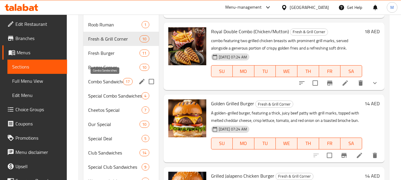
click at [112, 82] on span "Combo Sandwiches" at bounding box center [105, 81] width 35 height 7
click at [110, 95] on span "Special Combo Sandwiches" at bounding box center [114, 95] width 53 height 7
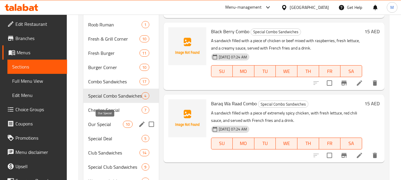
click at [98, 127] on span "Our Special" at bounding box center [105, 124] width 35 height 7
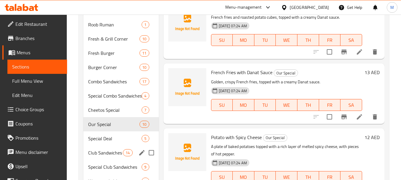
scroll to position [263, 0]
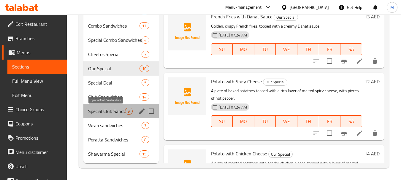
click at [99, 111] on span "Special Club Sandwiches" at bounding box center [106, 111] width 37 height 7
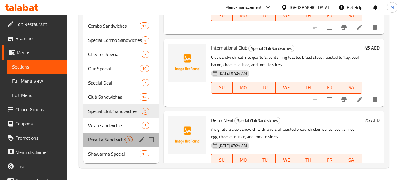
click at [101, 133] on div "Poratta Sandwiches 8" at bounding box center [120, 140] width 75 height 14
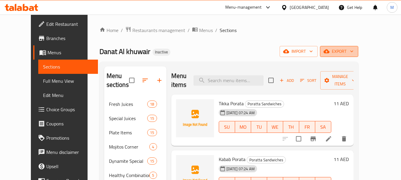
click at [353, 52] on span "export" at bounding box center [338, 51] width 29 height 7
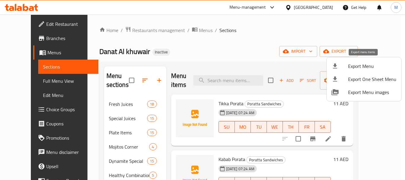
click at [348, 66] on span "Export Menu" at bounding box center [372, 66] width 48 height 7
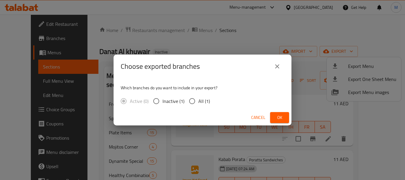
click at [189, 104] on input "All (1)" at bounding box center [192, 101] width 12 height 12
radio input "true"
click at [285, 120] on button "Ok" at bounding box center [279, 117] width 19 height 11
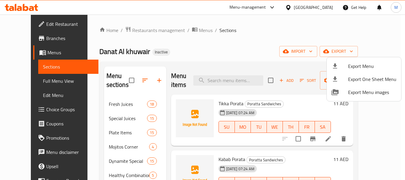
click at [123, 117] on div at bounding box center [202, 90] width 405 height 180
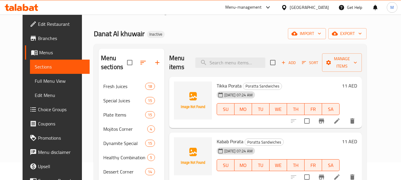
scroll to position [89, 0]
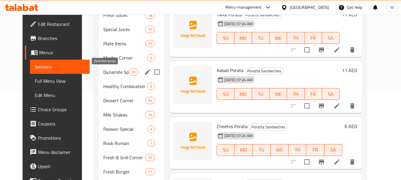
click at [118, 69] on span "Dynamite Special" at bounding box center [115, 72] width 25 height 7
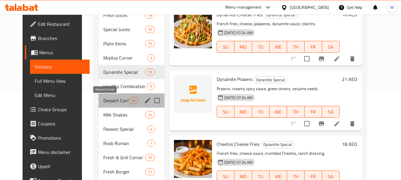
drag, startPoint x: 118, startPoint y: 102, endPoint x: 114, endPoint y: 120, distance: 18.6
click at [118, 102] on span "Dessert Corner" at bounding box center [115, 100] width 25 height 7
click at [114, 120] on div "Milk Shakes 14" at bounding box center [131, 115] width 66 height 14
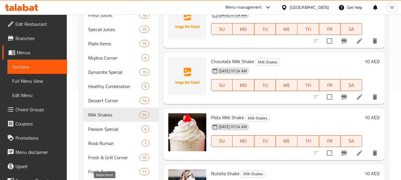
scroll to position [148, 0]
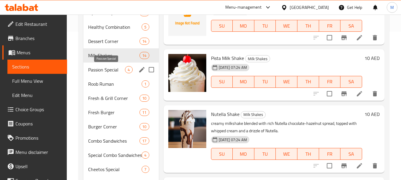
click at [113, 71] on span "Passion Special" at bounding box center [106, 69] width 37 height 7
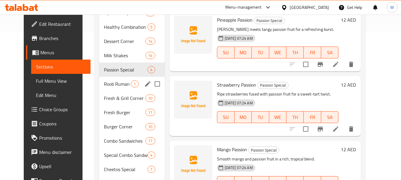
scroll to position [263, 0]
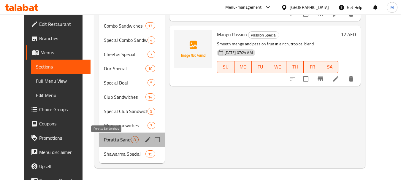
click at [106, 137] on span "Poratta Sandwiches" at bounding box center [117, 139] width 27 height 7
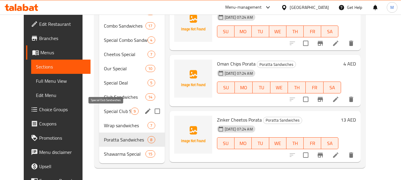
click at [114, 110] on span "Special Club Sandwiches" at bounding box center [117, 111] width 27 height 7
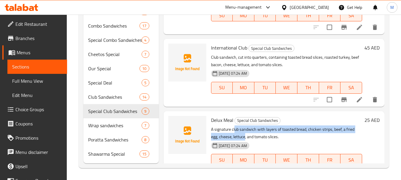
click at [245, 141] on p "A signature club sandwich with layers of toasted bread, chicken strips, beef, a…" at bounding box center [286, 133] width 151 height 15
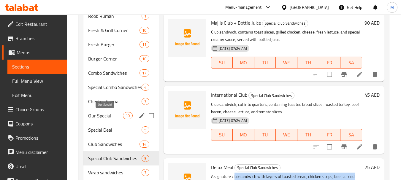
scroll to position [204, 0]
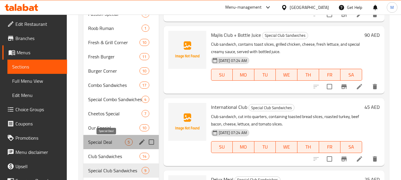
click at [104, 140] on span "Special Deal" at bounding box center [106, 141] width 37 height 7
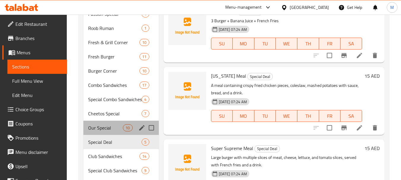
click at [108, 122] on div "Our Special 10" at bounding box center [120, 128] width 75 height 14
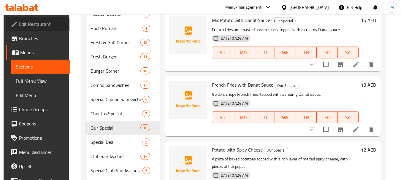
click at [34, 25] on span "Edit Restaurant" at bounding box center [42, 23] width 47 height 7
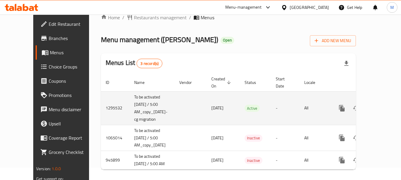
scroll to position [19, 0]
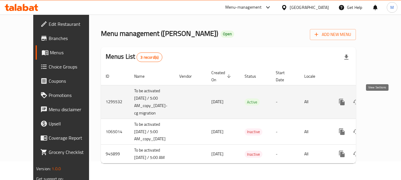
click at [381, 104] on icon "enhanced table" at bounding box center [384, 101] width 7 height 7
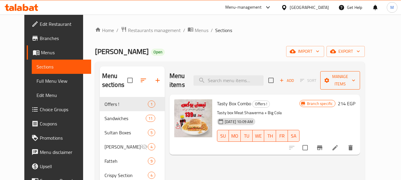
click at [356, 78] on icon "button" at bounding box center [353, 80] width 6 height 6
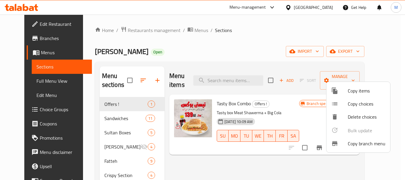
click at [359, 144] on span "Copy branch menu" at bounding box center [367, 143] width 38 height 7
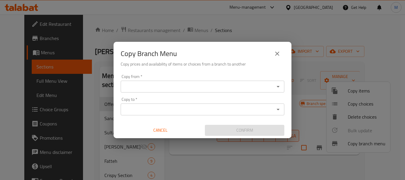
click at [192, 85] on input "Copy from   *" at bounding box center [197, 86] width 150 height 8
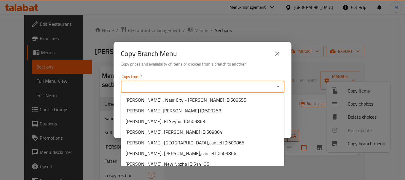
scroll to position [200, 0]
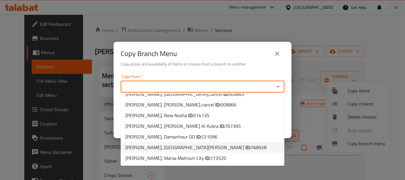
click at [251, 148] on span "768928" at bounding box center [259, 147] width 16 height 9
type input "[PERSON_NAME], [GEOGRAPHIC_DATA][PERSON_NAME]"
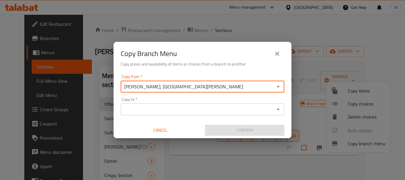
click at [174, 108] on input "Copy to   *" at bounding box center [197, 109] width 150 height 8
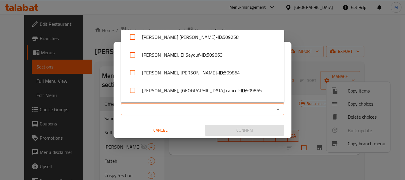
scroll to position [378, 0]
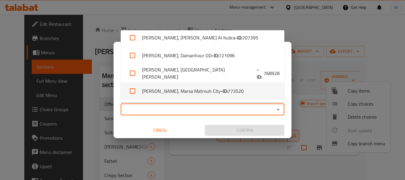
click at [228, 92] on span "773520" at bounding box center [236, 90] width 16 height 7
checkbox input "true"
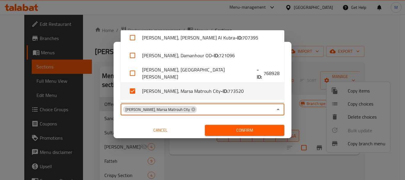
click at [244, 149] on div "Copy Branch Menu Copy prices and availability of items or choices from a branch…" at bounding box center [202, 90] width 405 height 180
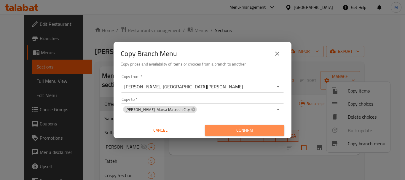
click at [243, 130] on span "Confirm" at bounding box center [245, 130] width 70 height 7
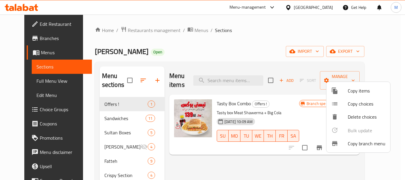
click at [255, 142] on div at bounding box center [202, 90] width 405 height 180
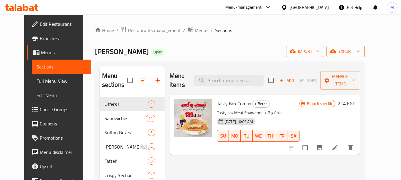
click at [360, 54] on span "export" at bounding box center [345, 51] width 29 height 7
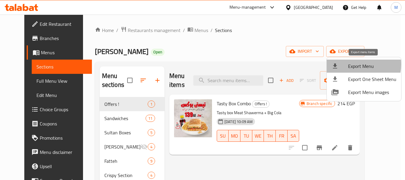
click at [352, 64] on span "Export Menu" at bounding box center [372, 66] width 48 height 7
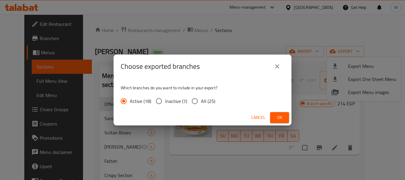
click at [206, 101] on span "All (25)" at bounding box center [208, 101] width 14 height 7
click at [201, 101] on input "All (25)" at bounding box center [195, 101] width 12 height 12
radio input "true"
drag, startPoint x: 275, startPoint y: 119, endPoint x: 205, endPoint y: 55, distance: 94.5
click at [274, 117] on button "Ok" at bounding box center [279, 117] width 19 height 11
